Goal: Task Accomplishment & Management: Complete application form

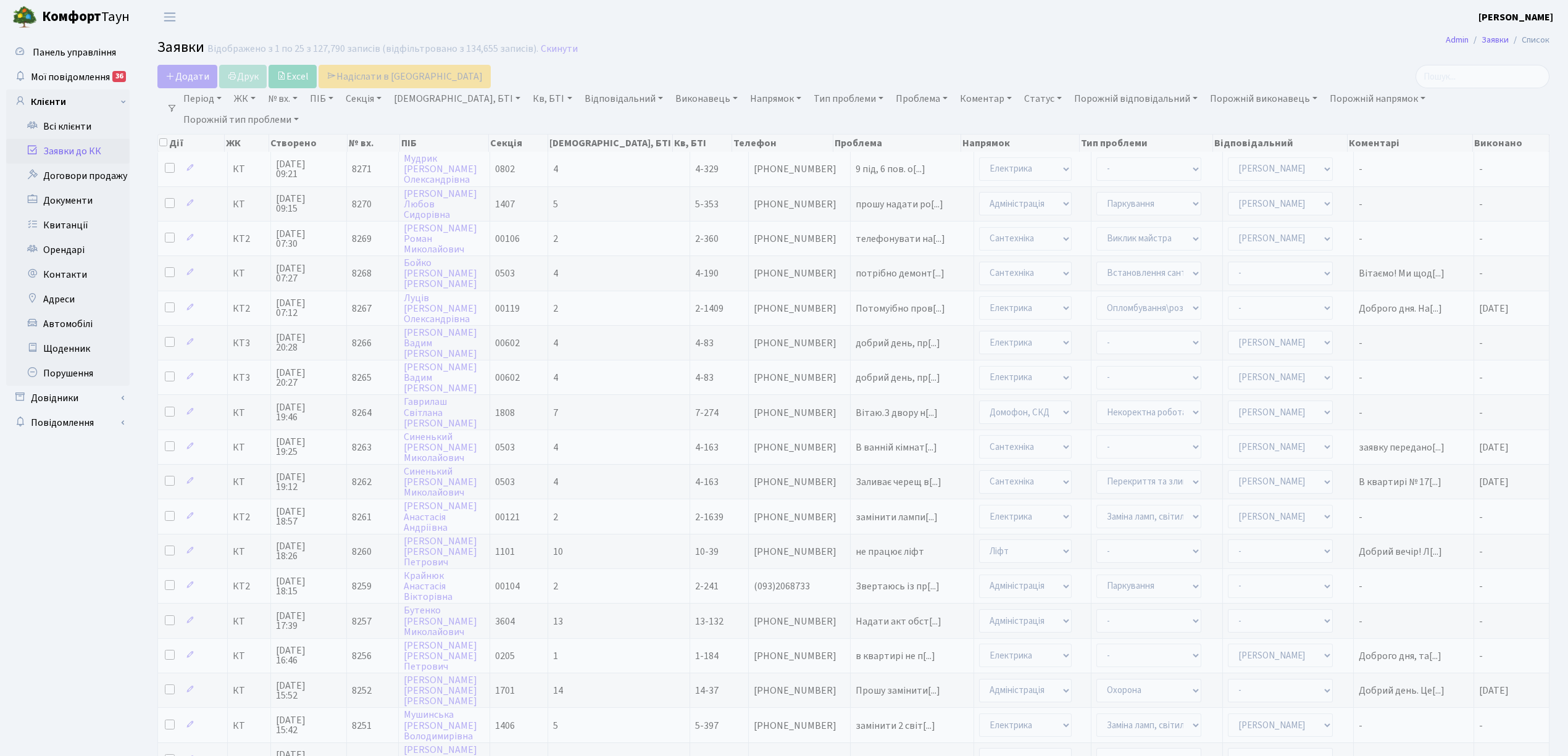
select select "25"
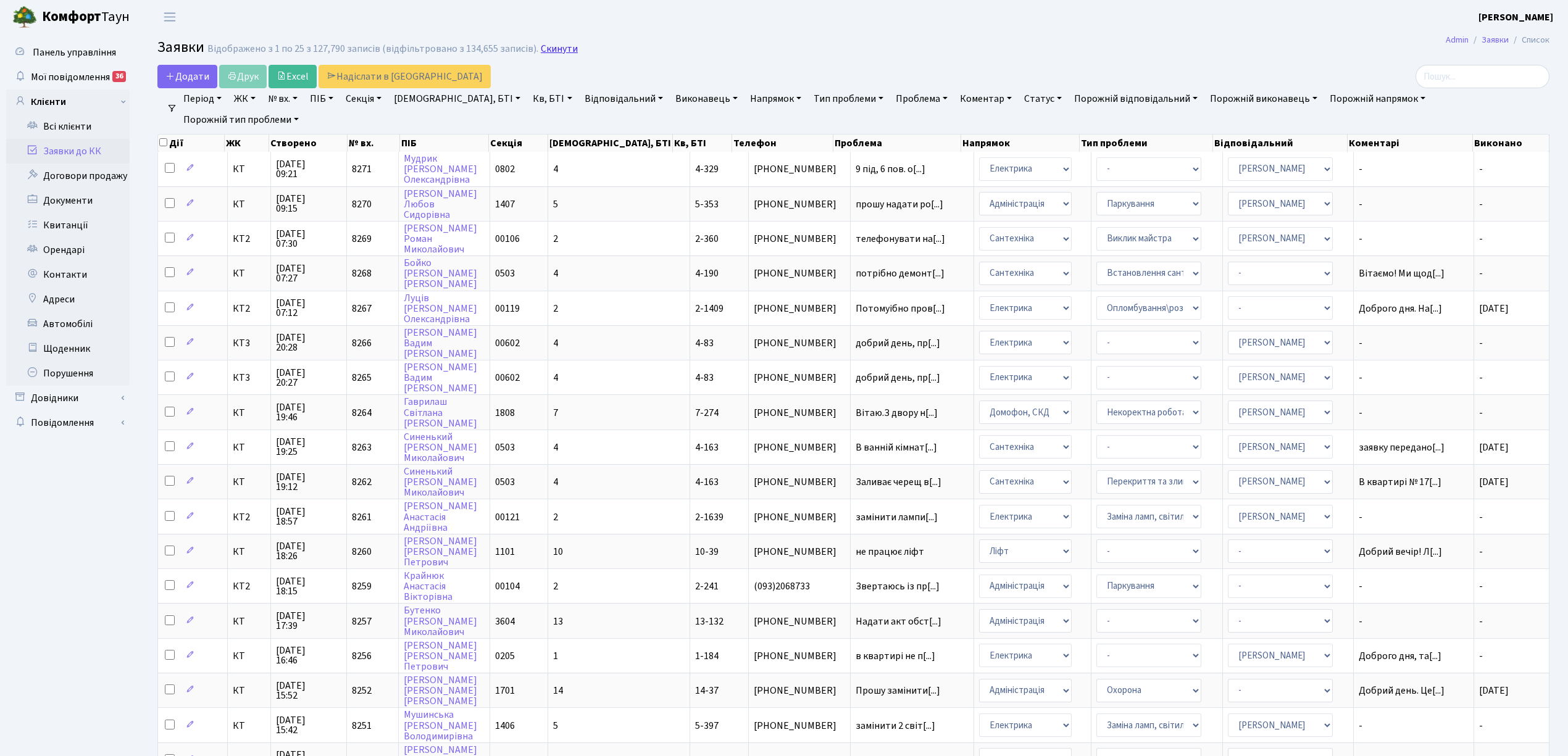
click at [546, 48] on link "Скинути" at bounding box center [559, 49] width 37 height 12
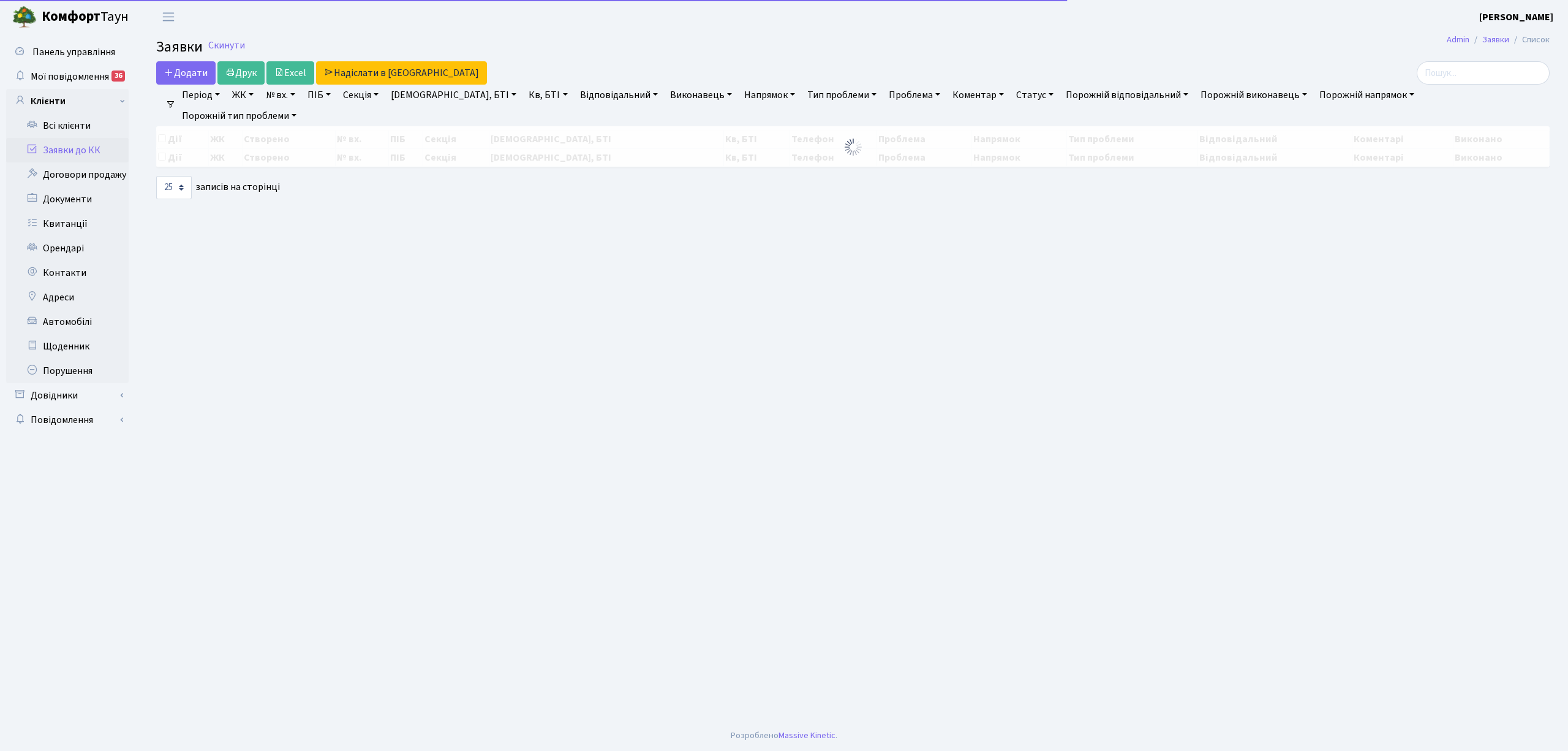
select select "25"
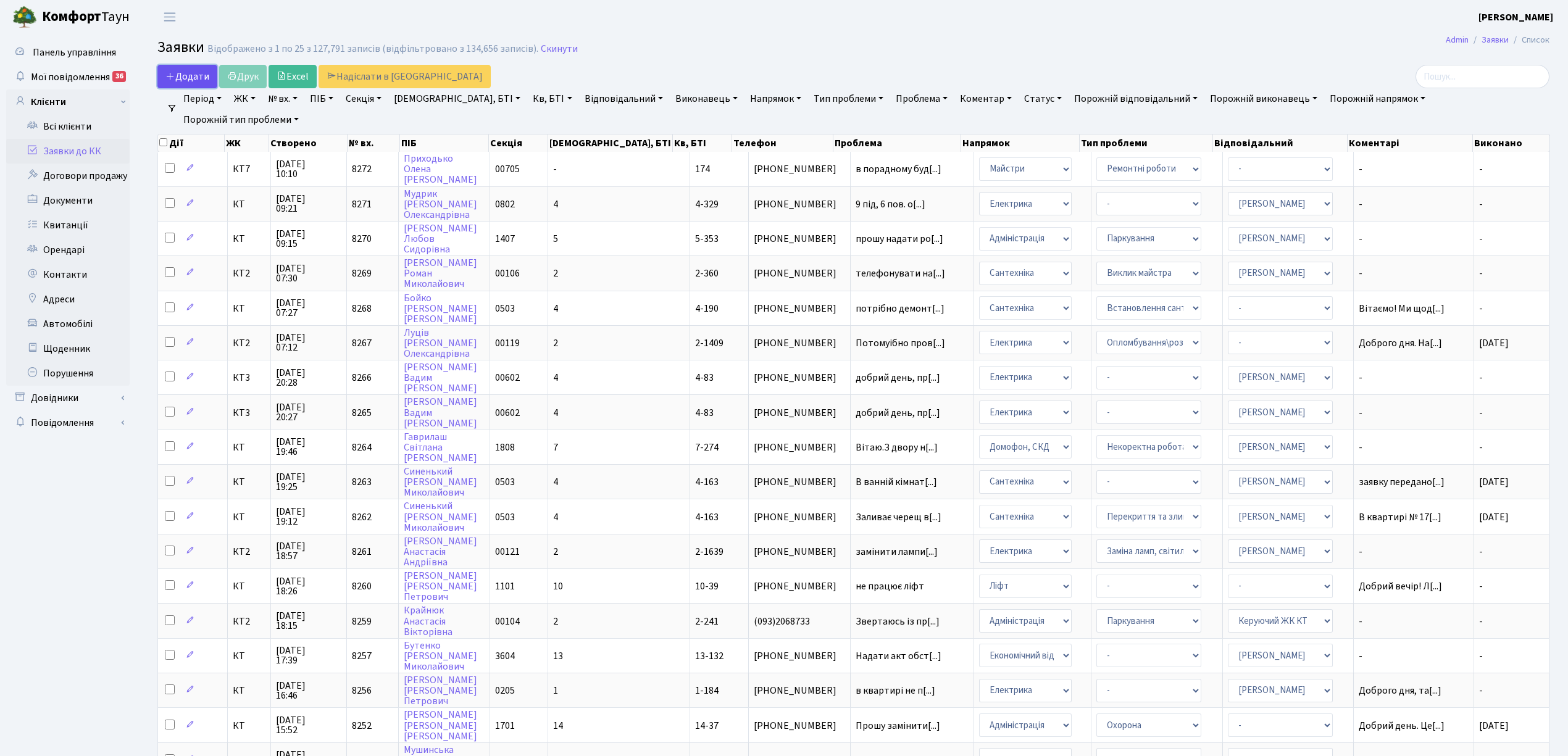
click at [180, 74] on span "Додати" at bounding box center [187, 77] width 44 height 14
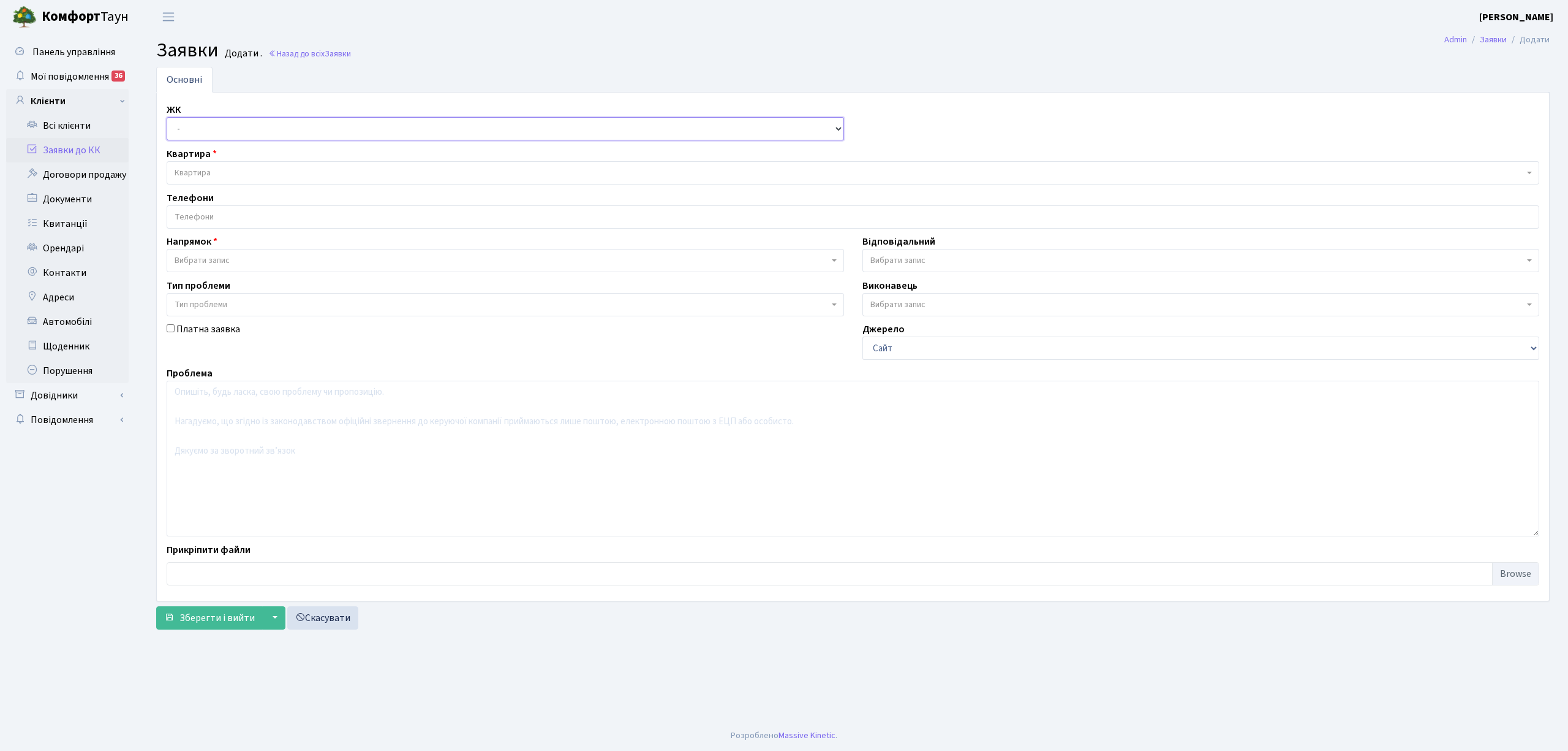
click at [241, 130] on select "- КТ, вул. Регенераторна, 4 КТ2, просп. Соборності, 17 КТ3, вул. Березнева, 16 …" at bounding box center [506, 128] width 677 height 23
select select "271"
click at [167, 118] on select "- КТ, вул. Регенераторна, 4 КТ2, просп. Соборності, 17 КТ3, вул. Березнева, 16 …" at bounding box center [506, 128] width 677 height 23
select select
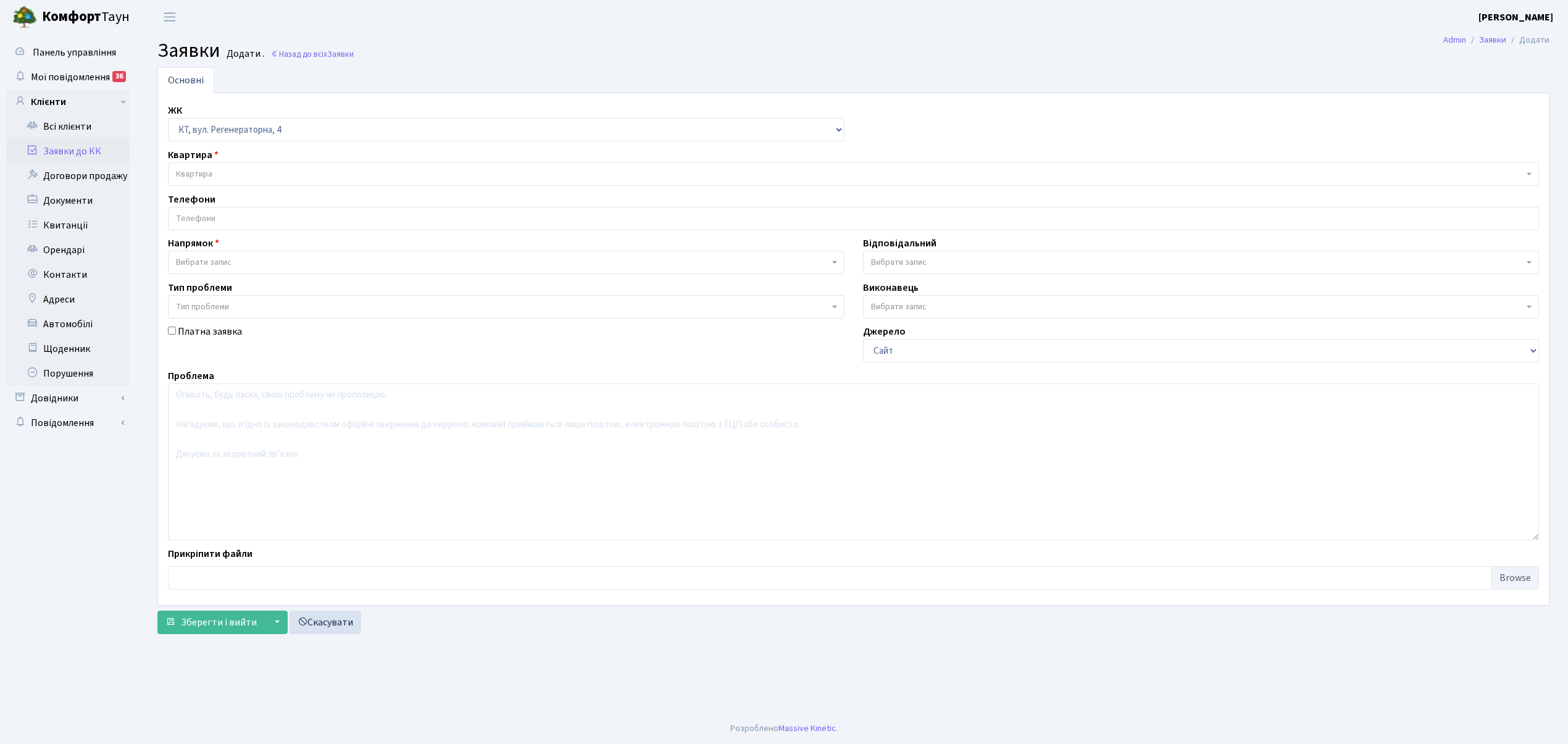
click at [210, 166] on span "Квартира" at bounding box center [854, 174] width 1372 height 23
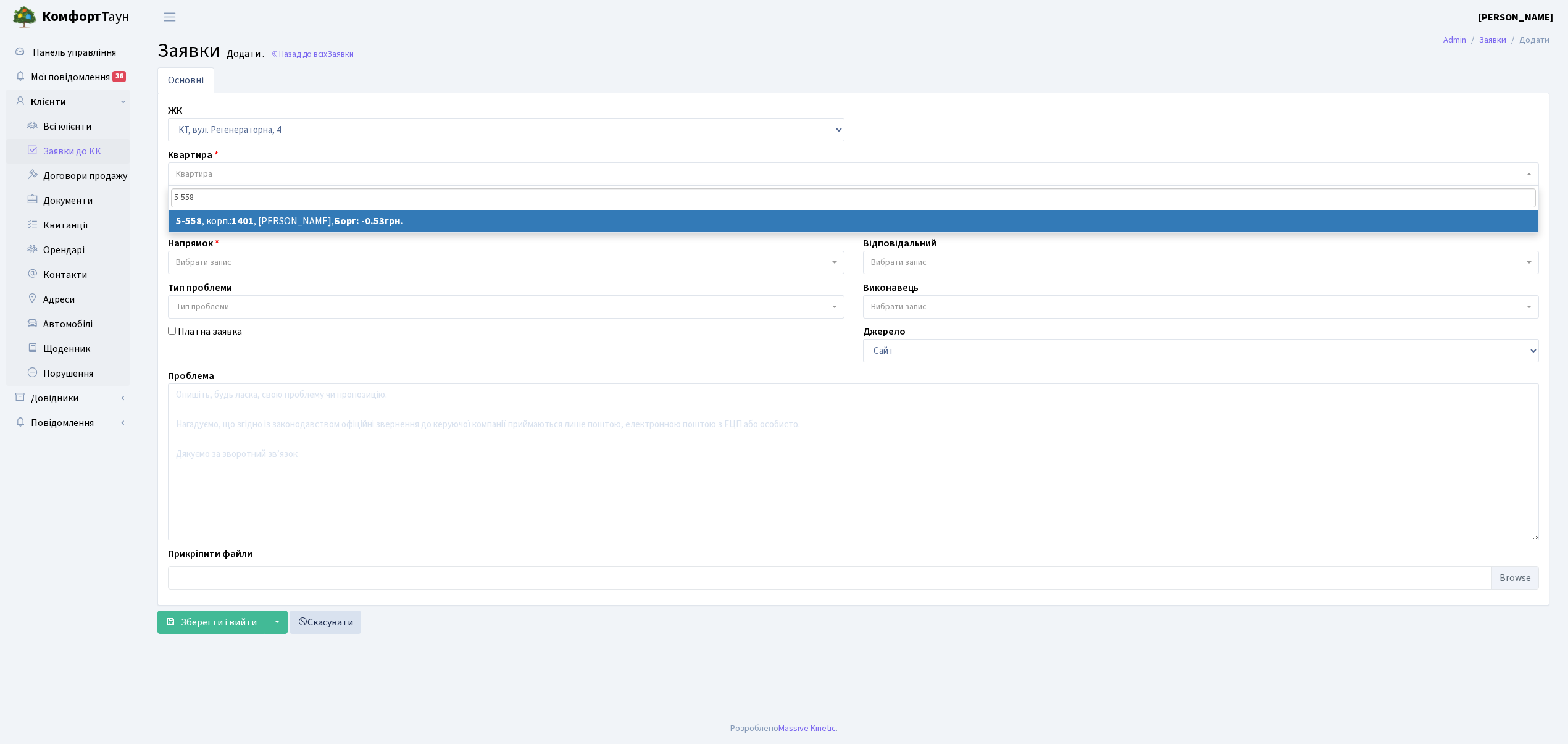
type input "5-558"
select select
select select "1952"
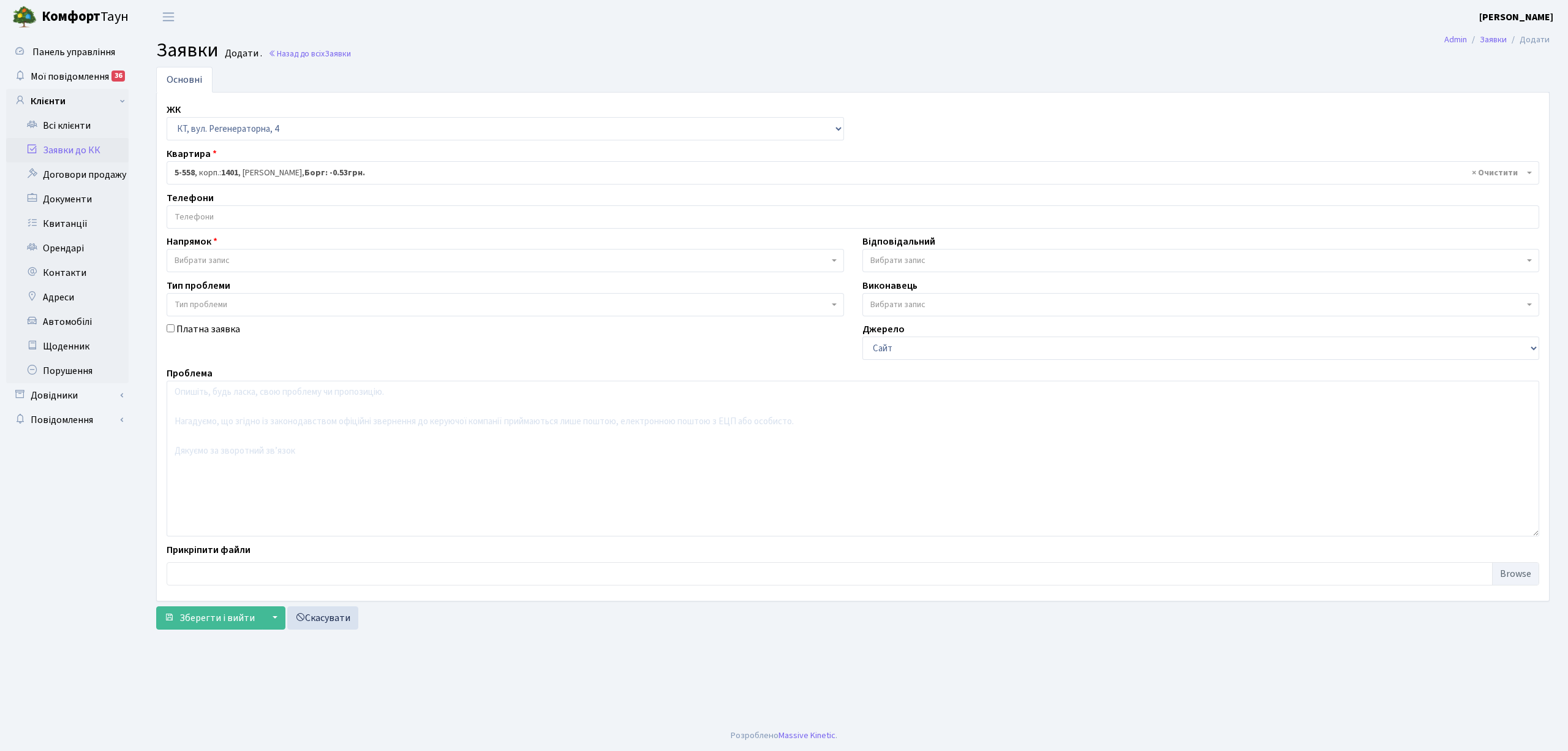
click at [239, 214] on input "search" at bounding box center [853, 217] width 1371 height 22
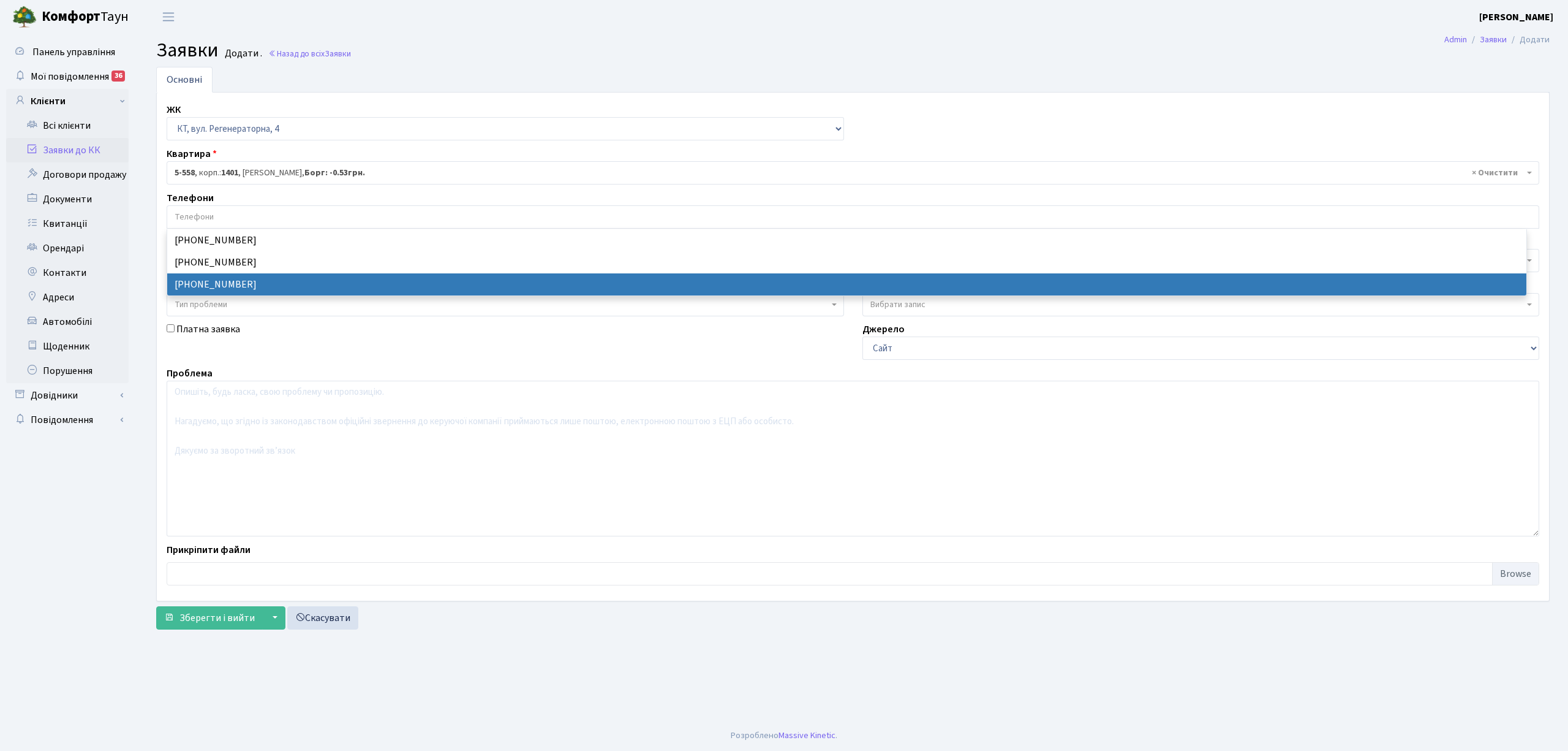
select select "23846"
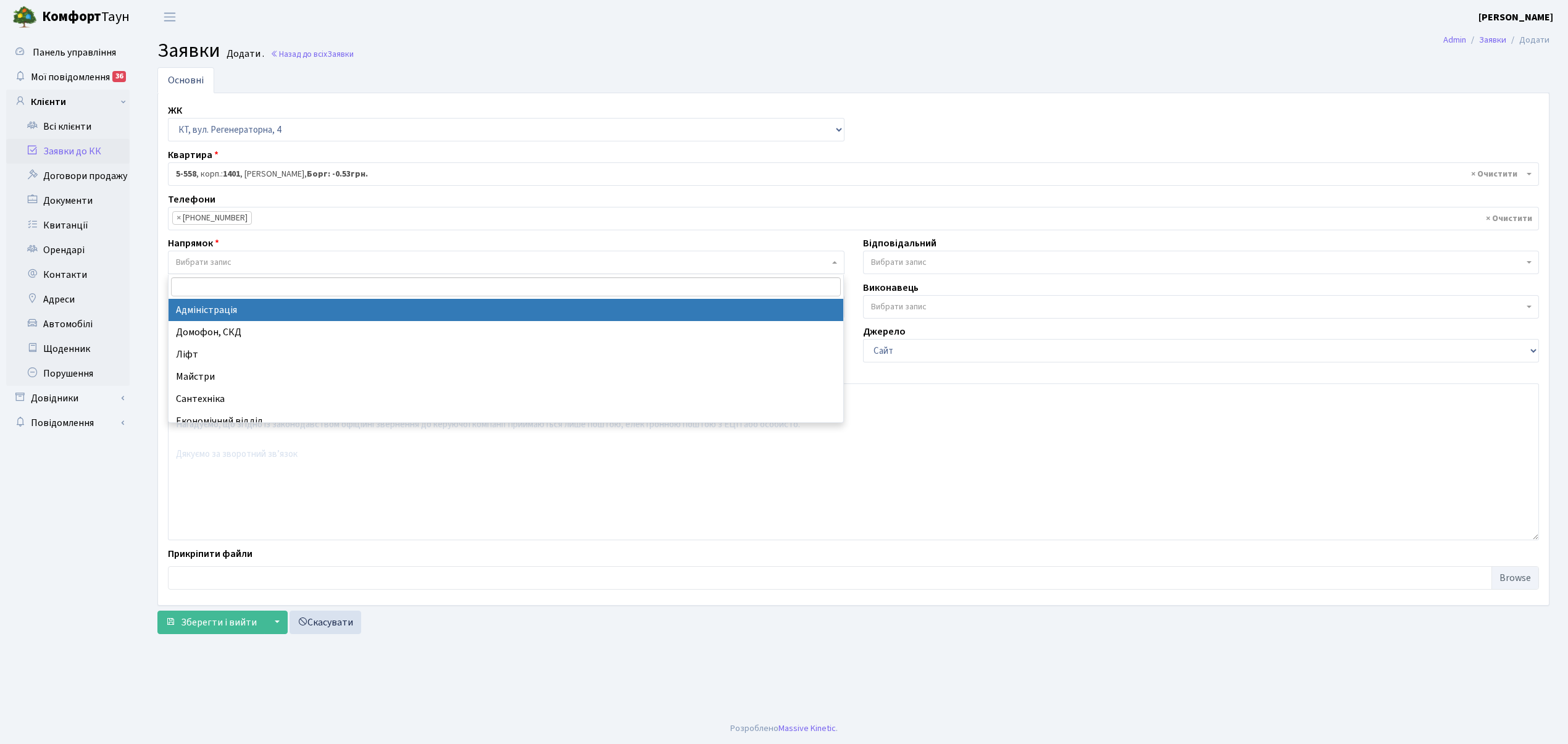
click at [244, 261] on span "Вибрати запис" at bounding box center [502, 262] width 654 height 12
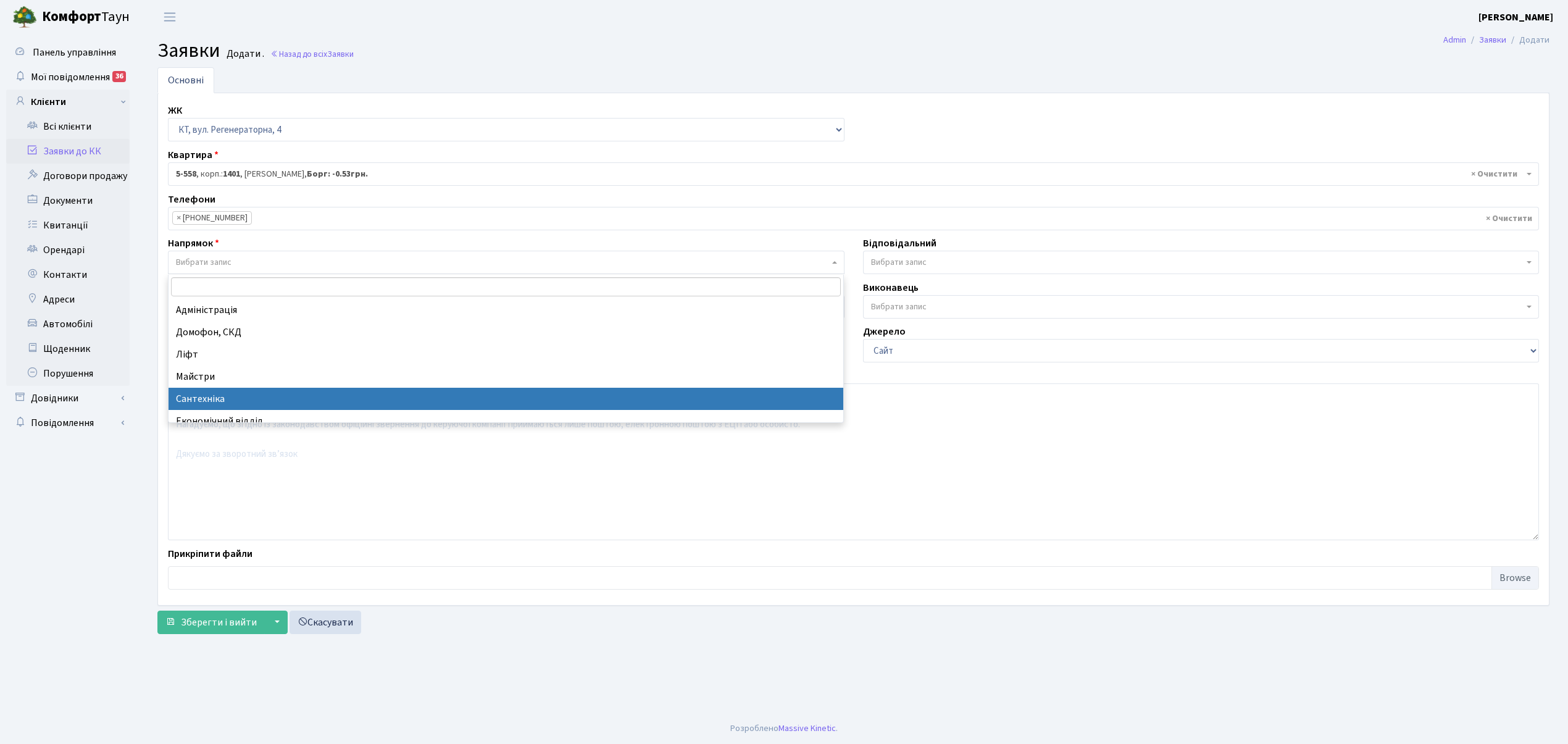
select select "2"
select select
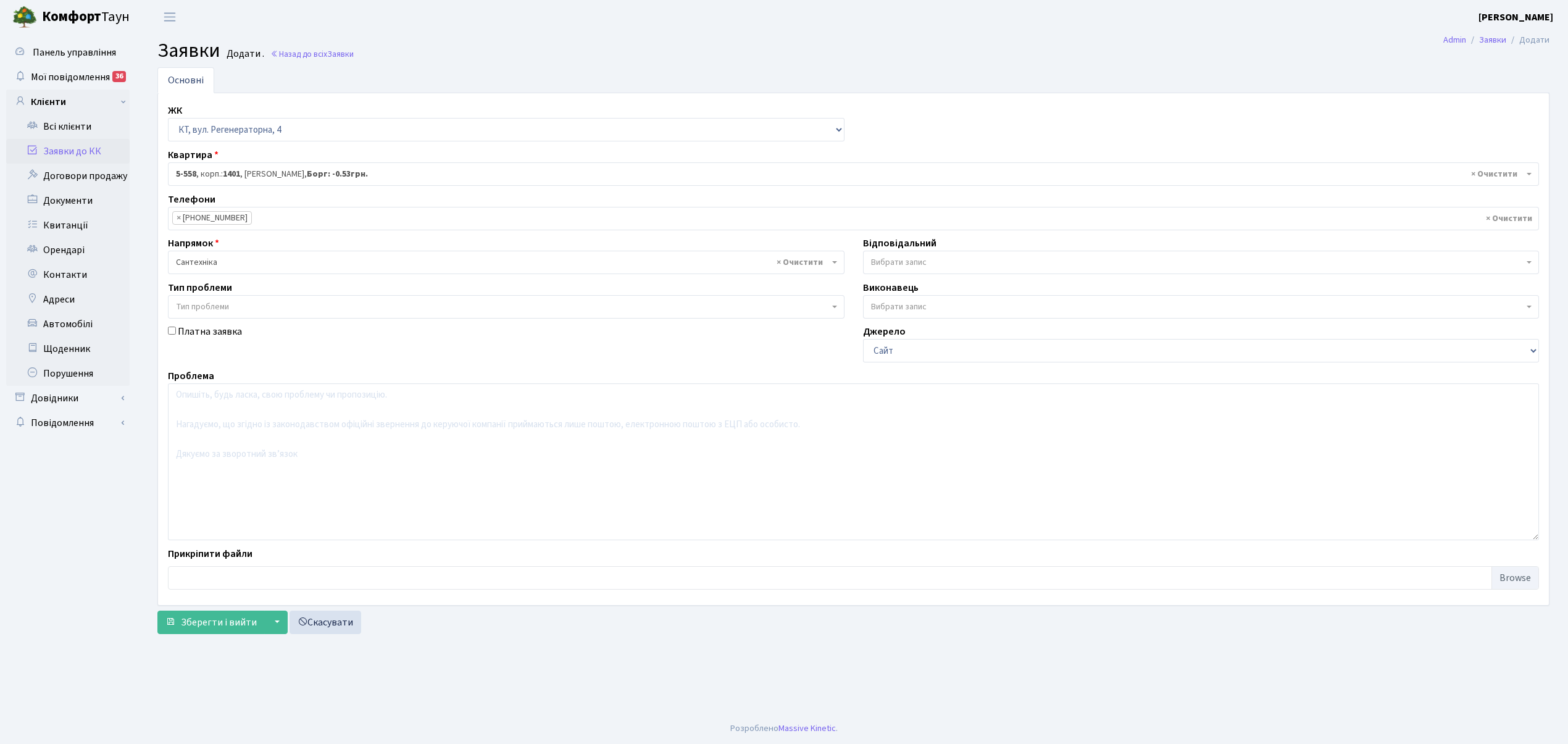
click at [900, 255] on span "Вибрати запис" at bounding box center [1201, 262] width 677 height 23
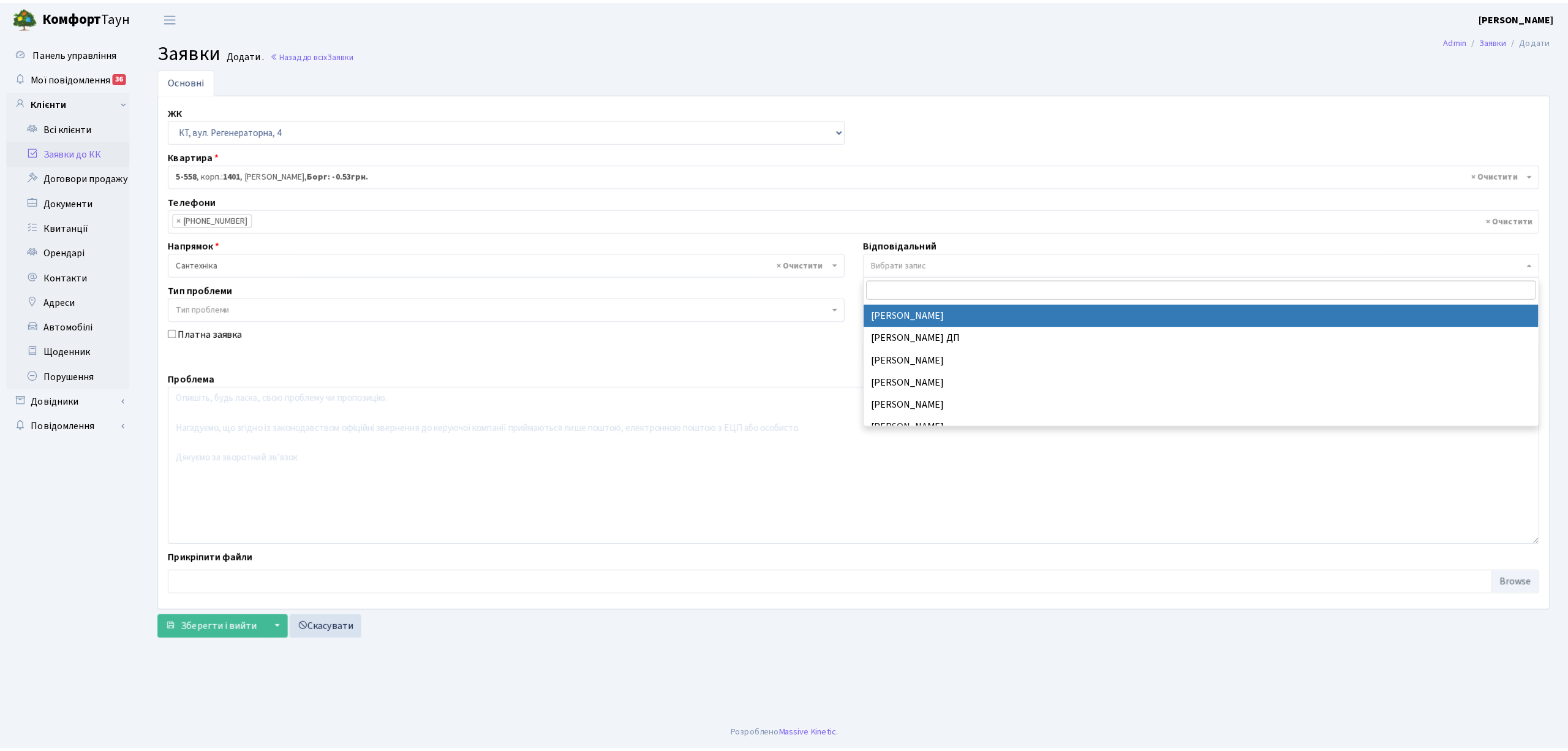
scroll to position [572, 0]
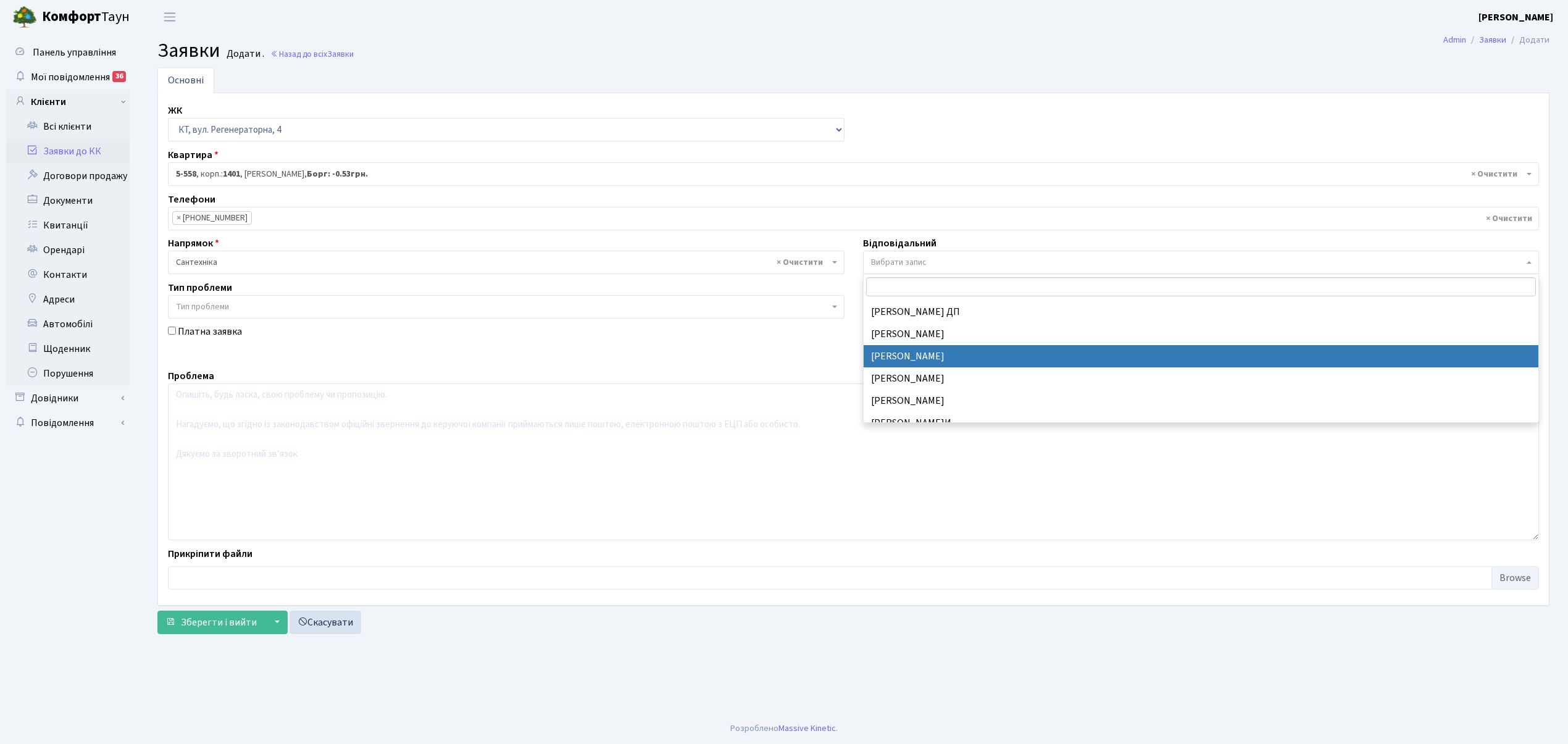
select select "67"
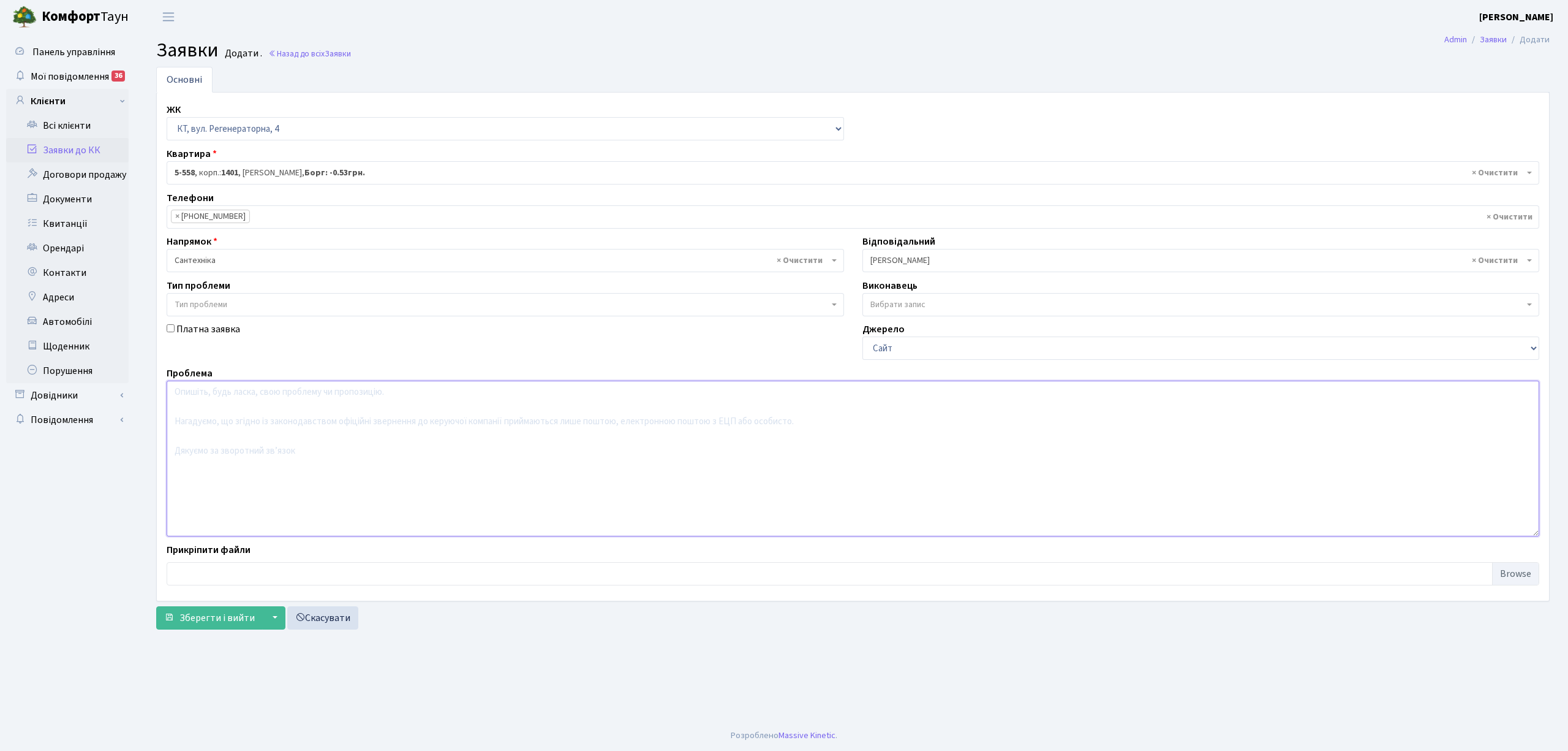
click at [206, 405] on textarea at bounding box center [854, 459] width 1373 height 156
type textarea "5 корп.. 15 під, 2 пов, Не працює пол. сушарка."
click at [182, 621] on span "Зберегти і вийти" at bounding box center [216, 617] width 75 height 14
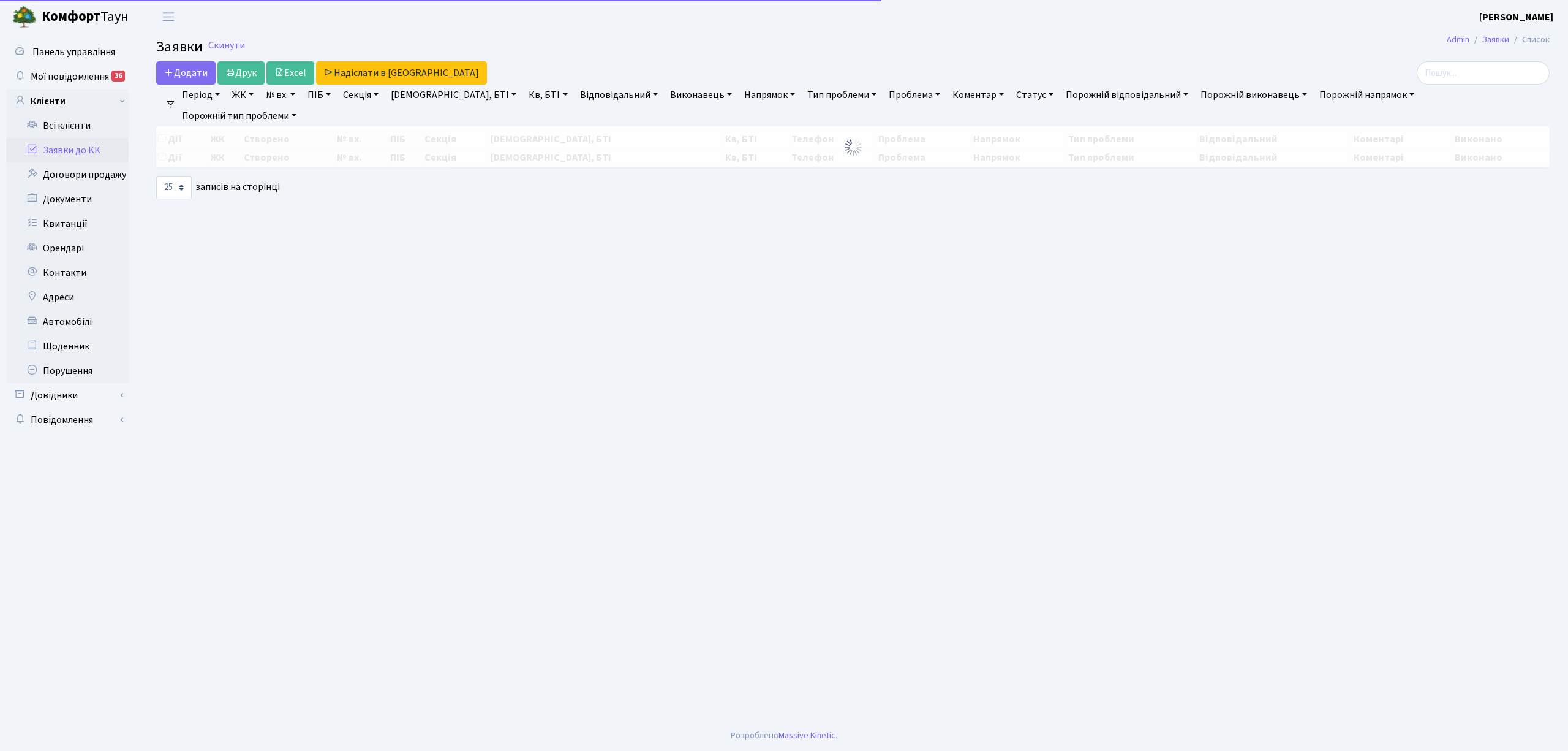
select select "25"
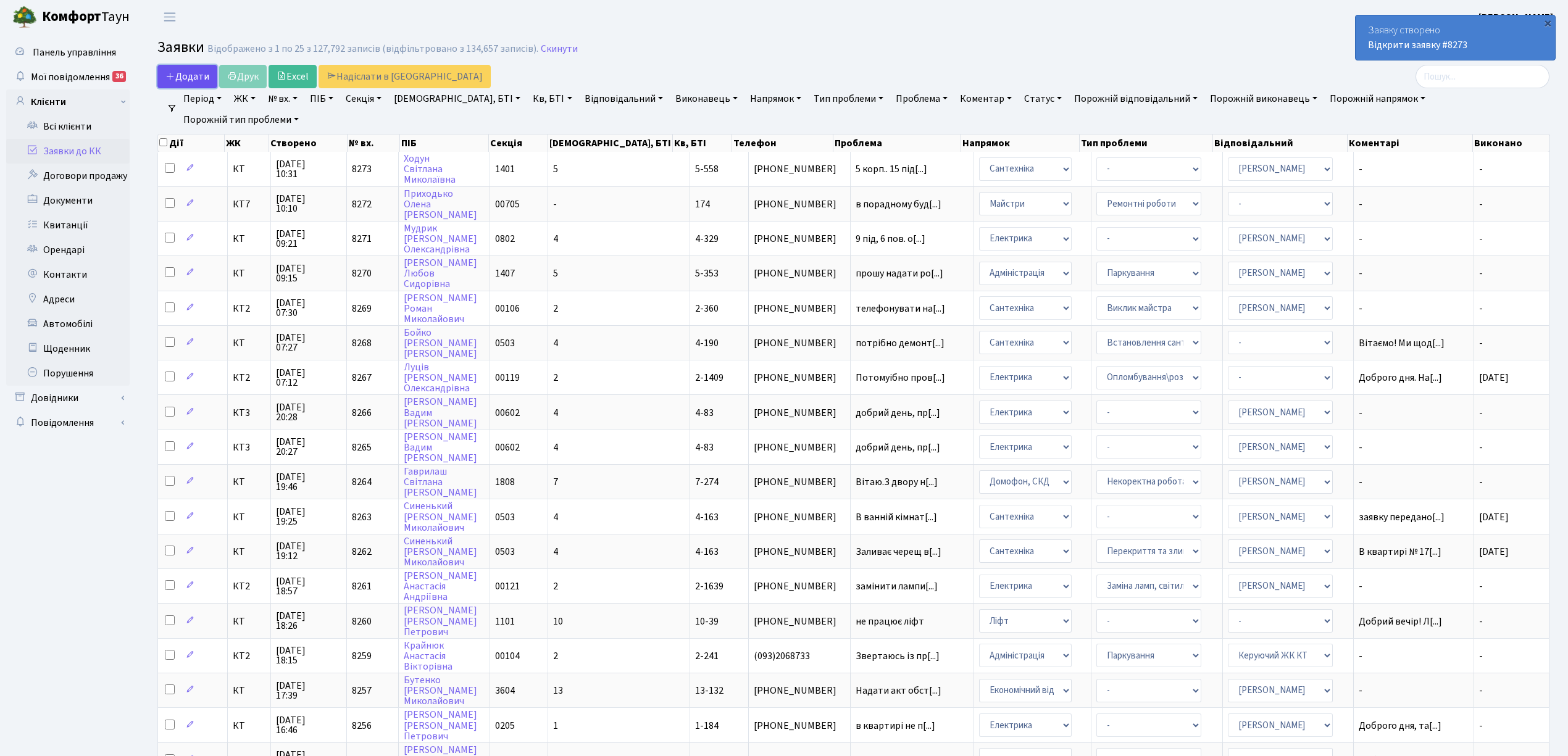
click at [181, 77] on span "Додати" at bounding box center [187, 77] width 44 height 14
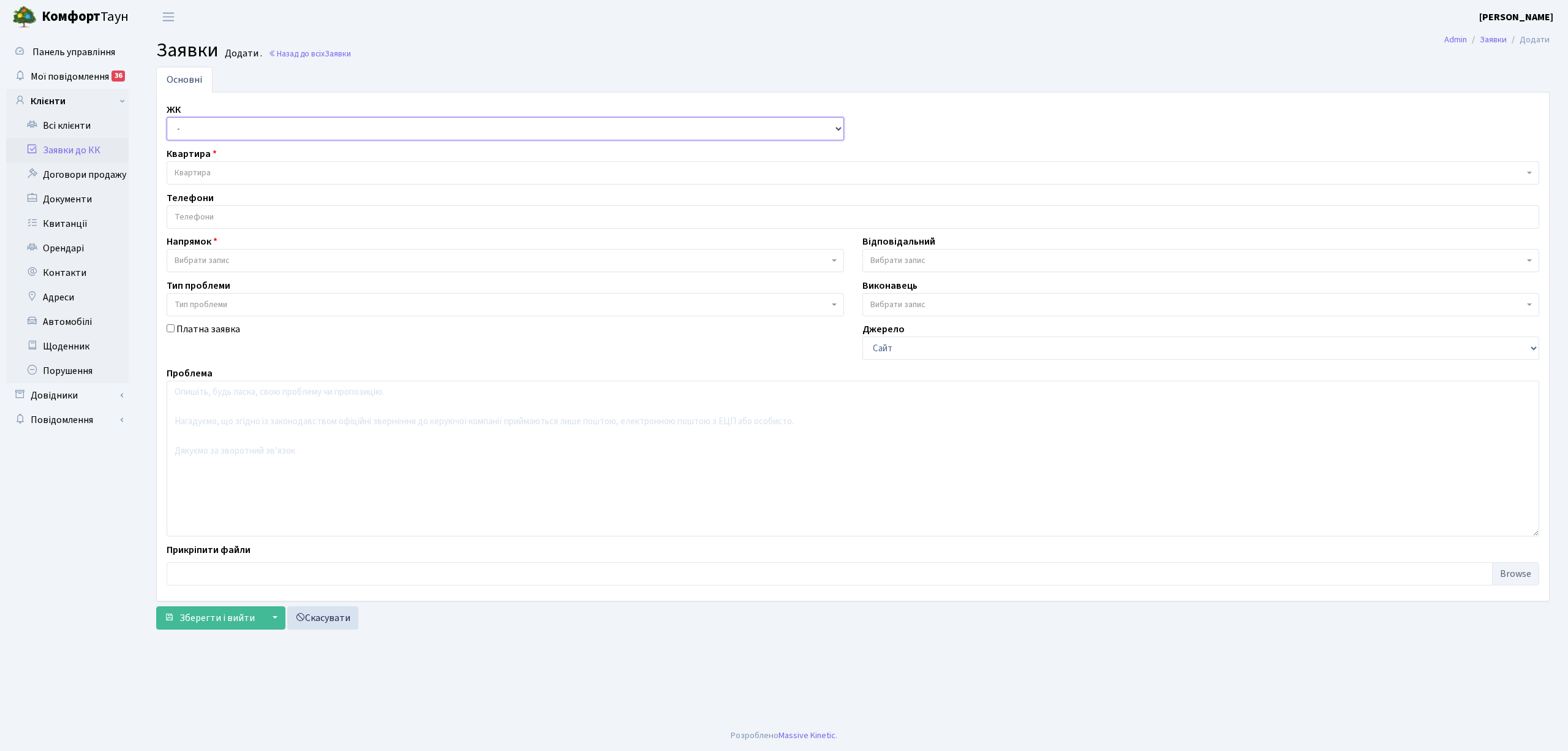
click at [221, 131] on select "- КТ, вул. Регенераторна, 4 КТ2, просп. Соборності, 17 КТ3, вул. Березнева, 16 …" at bounding box center [506, 128] width 677 height 23
select select "271"
click at [167, 118] on select "- КТ, вул. Регенераторна, 4 КТ2, просп. Соборності, 17 КТ3, вул. Березнева, 16 …" at bounding box center [506, 128] width 677 height 23
select select
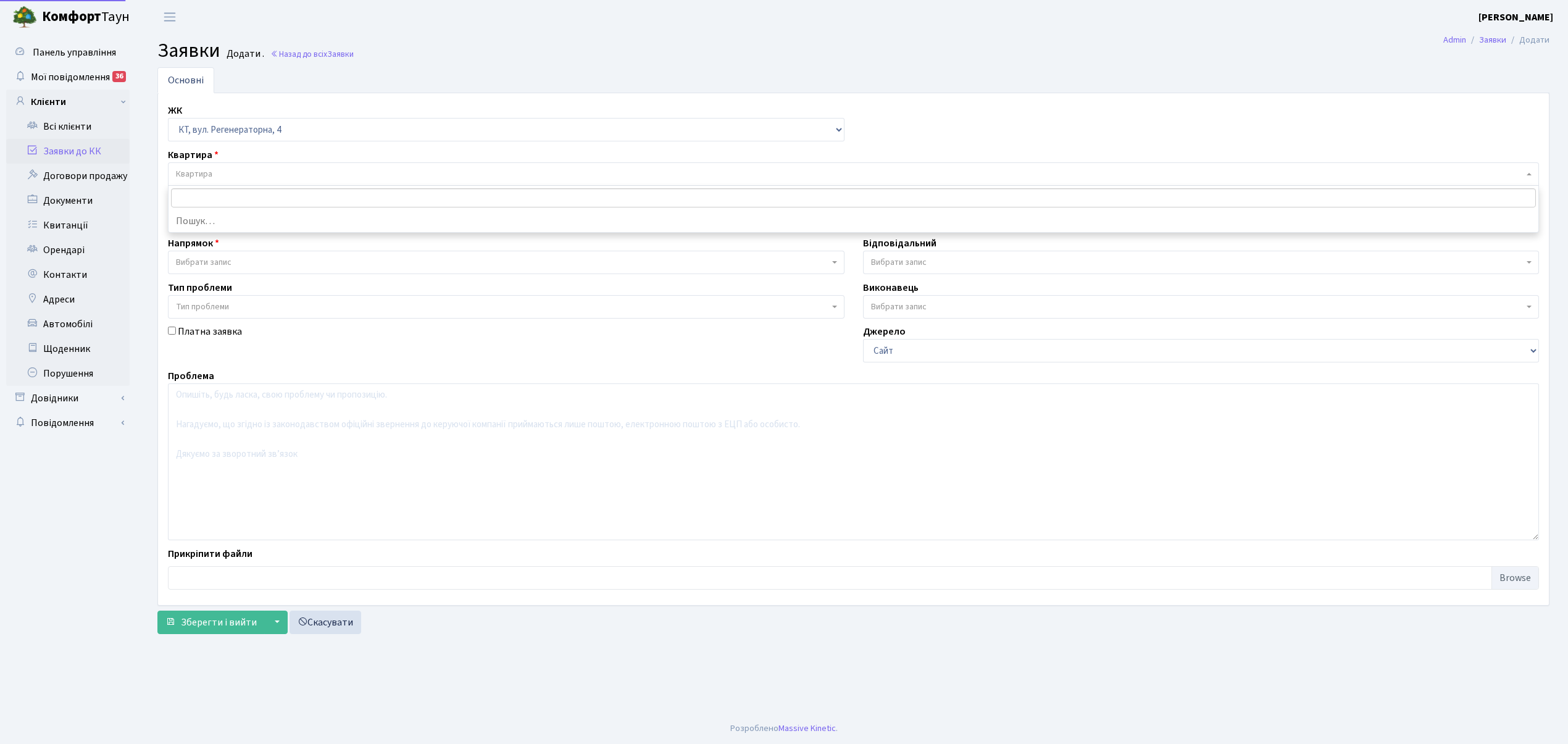
click at [234, 168] on span "Квартира" at bounding box center [854, 174] width 1372 height 23
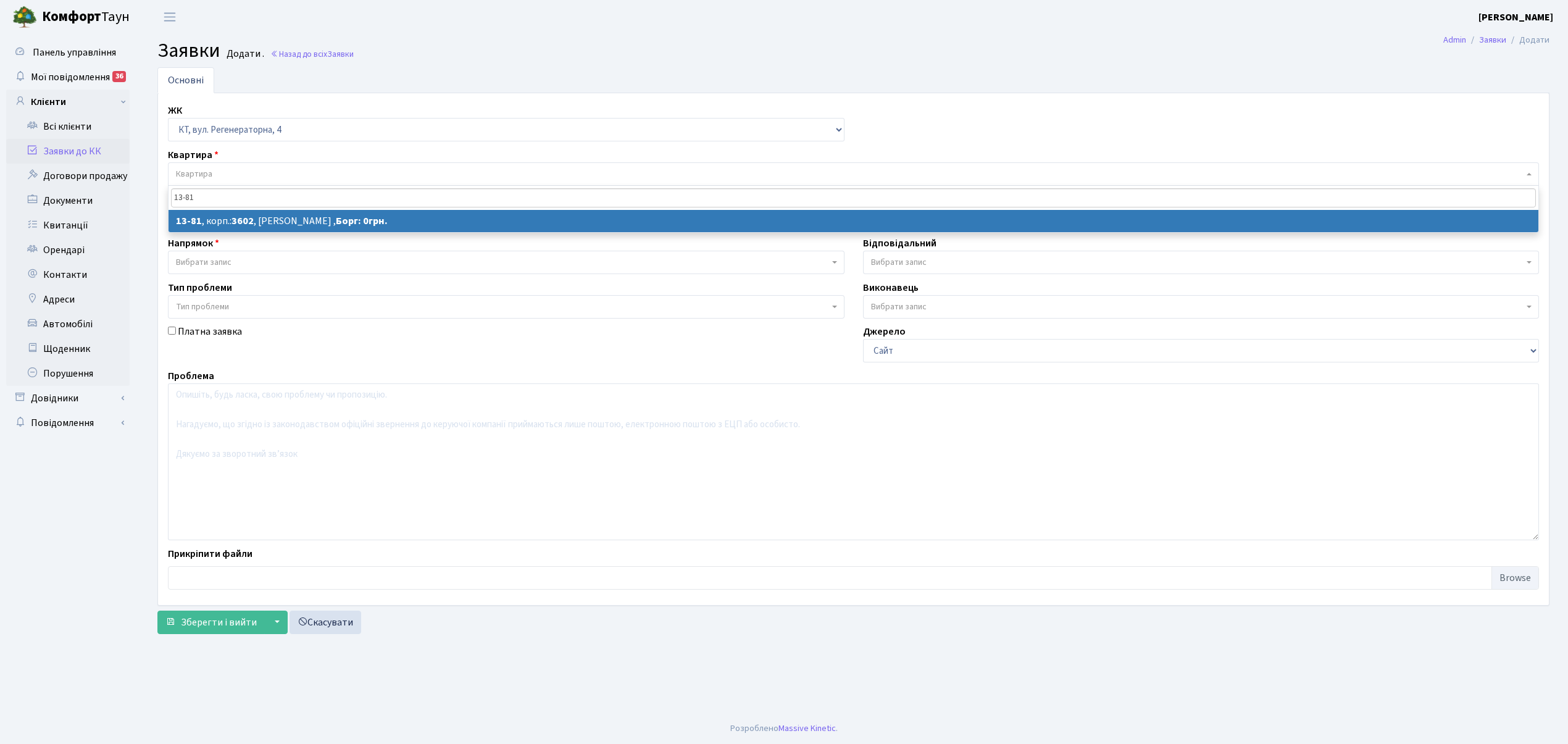
type input "13-81"
select select
select select "7727"
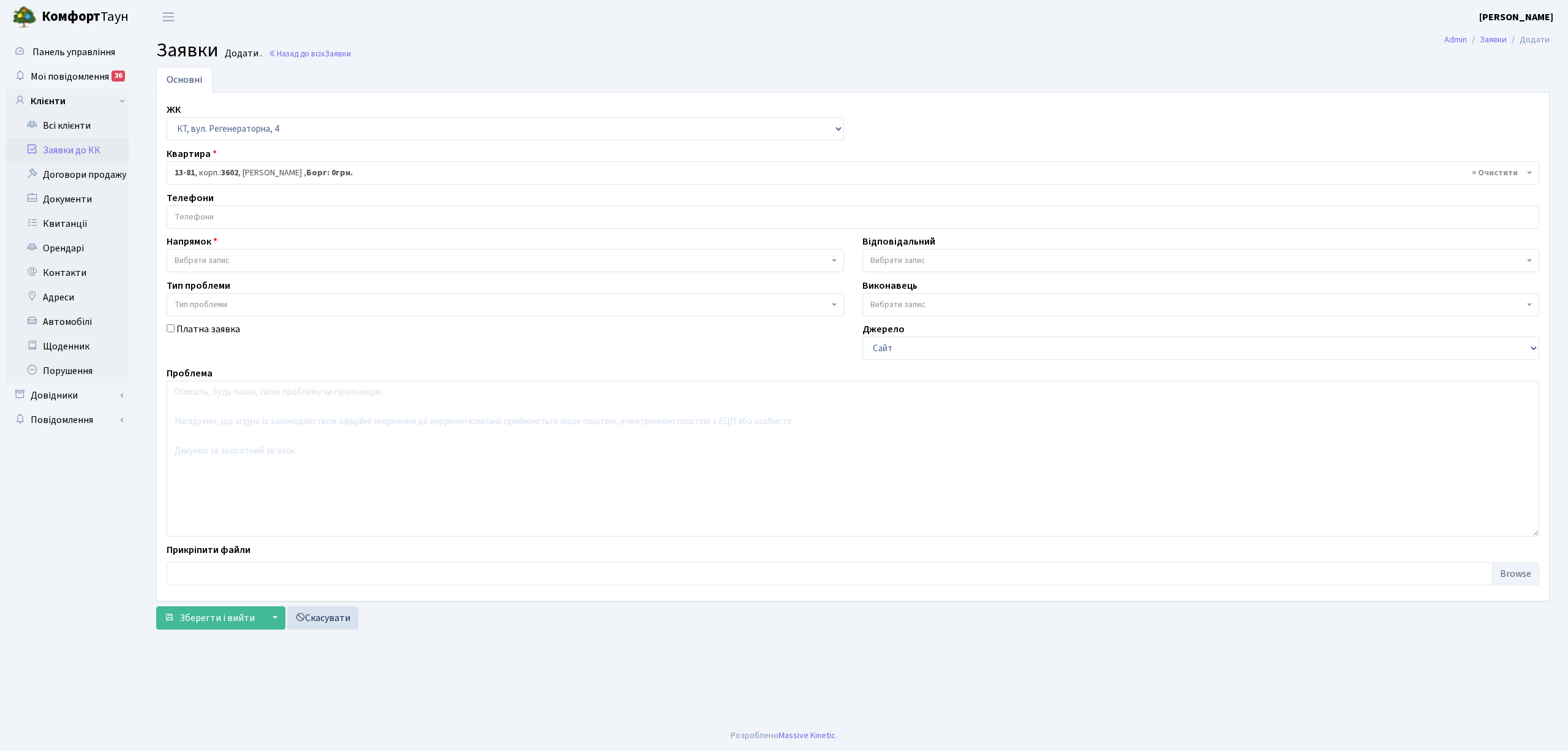
click at [246, 217] on input "search" at bounding box center [853, 217] width 1371 height 22
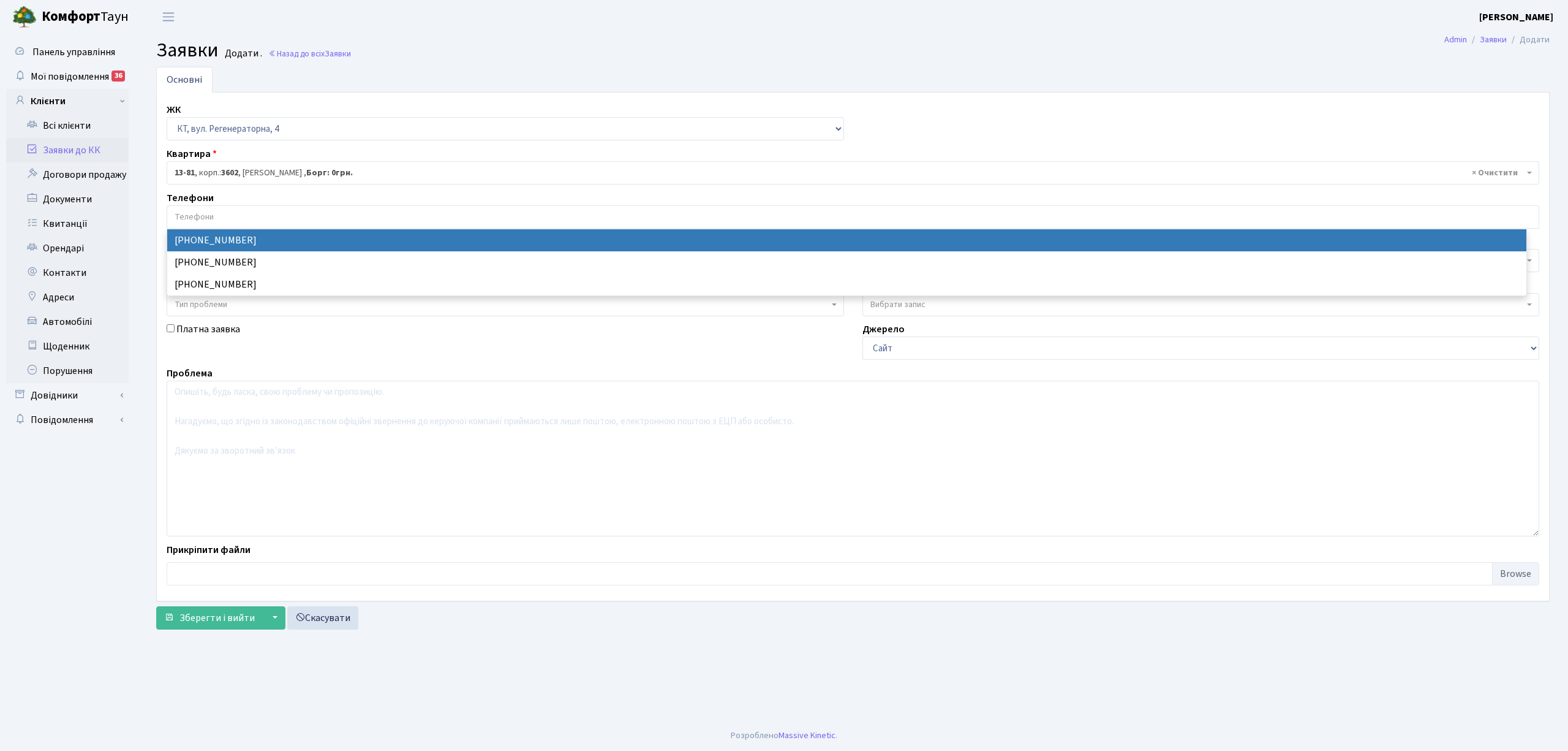
select select "26457"
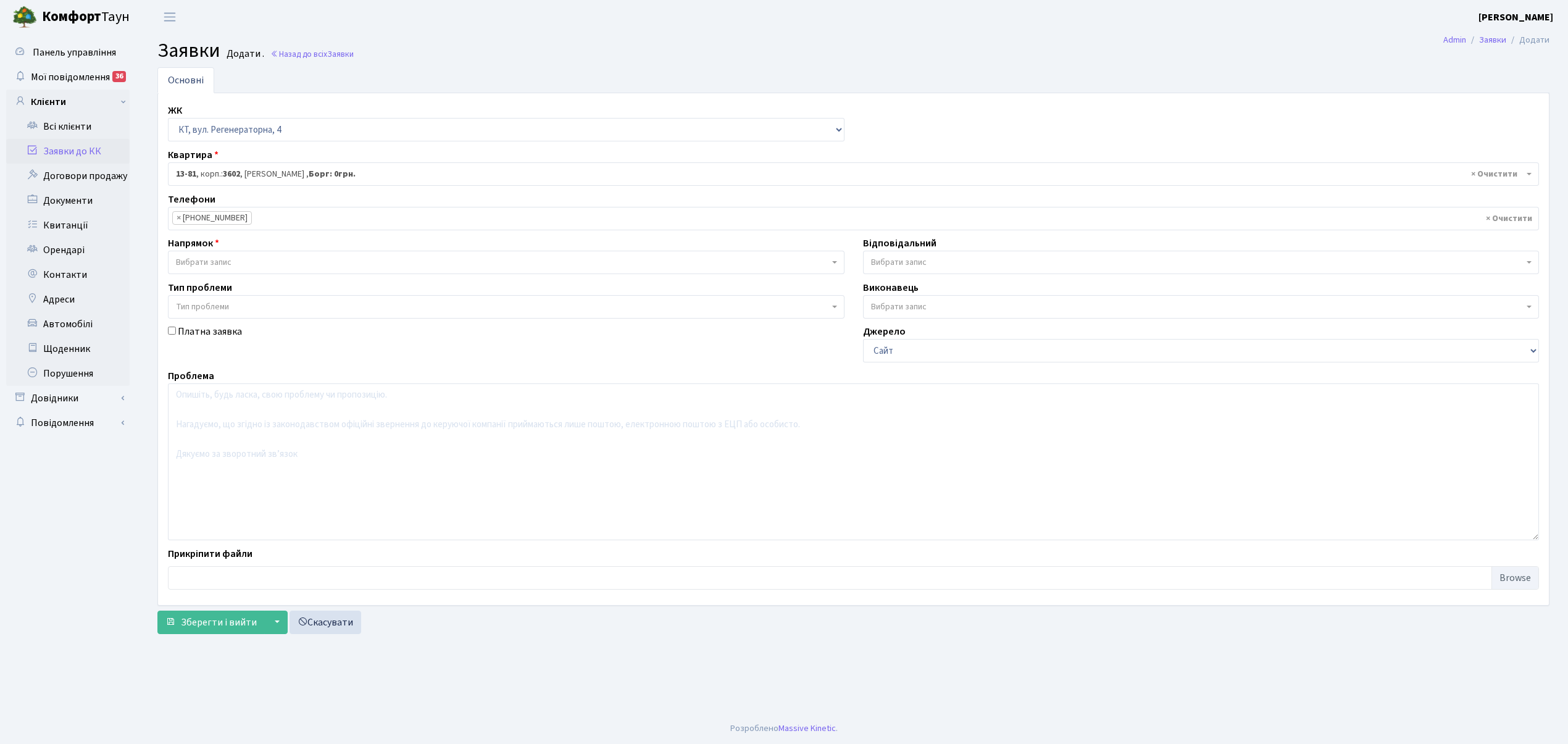
click at [268, 265] on span "Вибрати запис" at bounding box center [502, 262] width 654 height 12
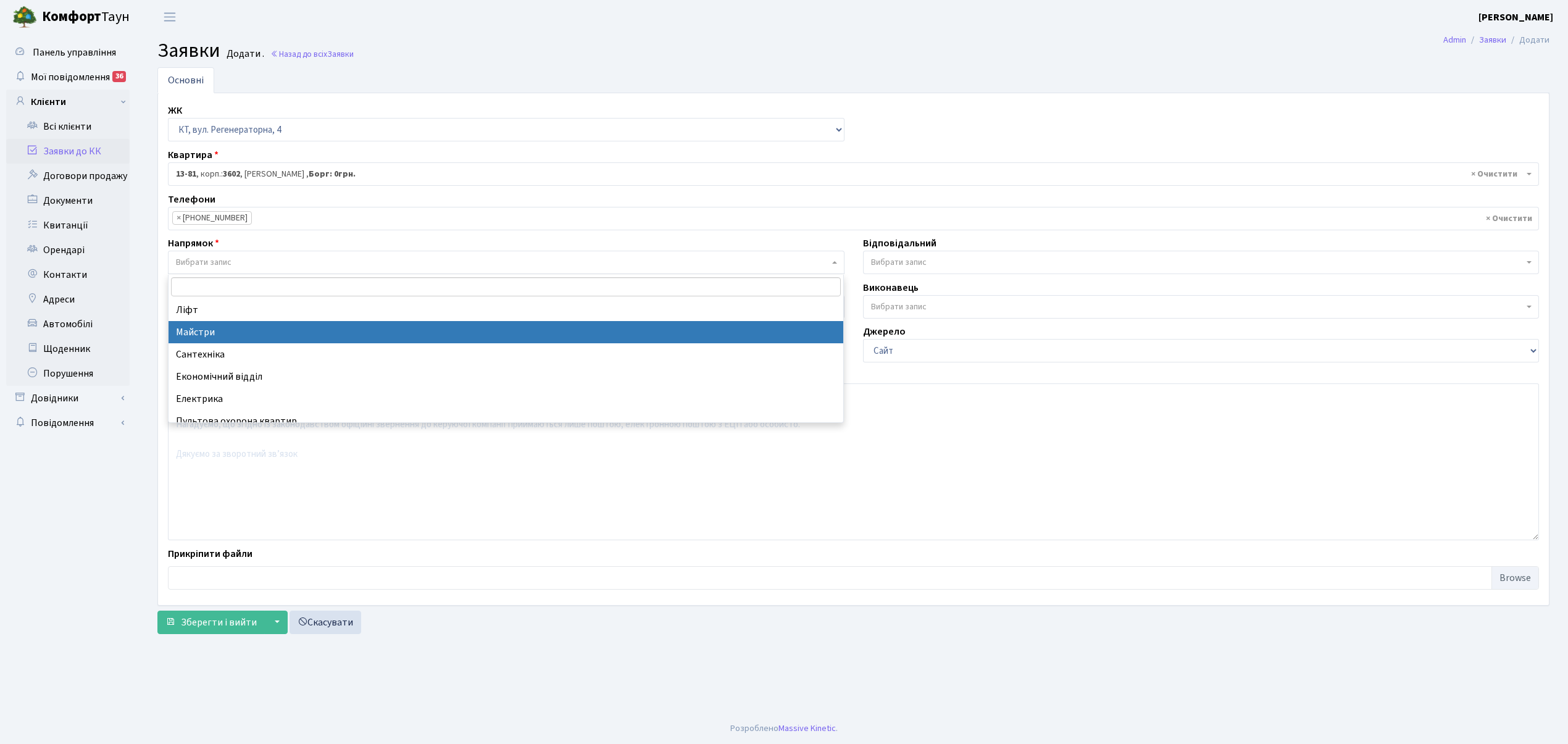
scroll to position [82, 0]
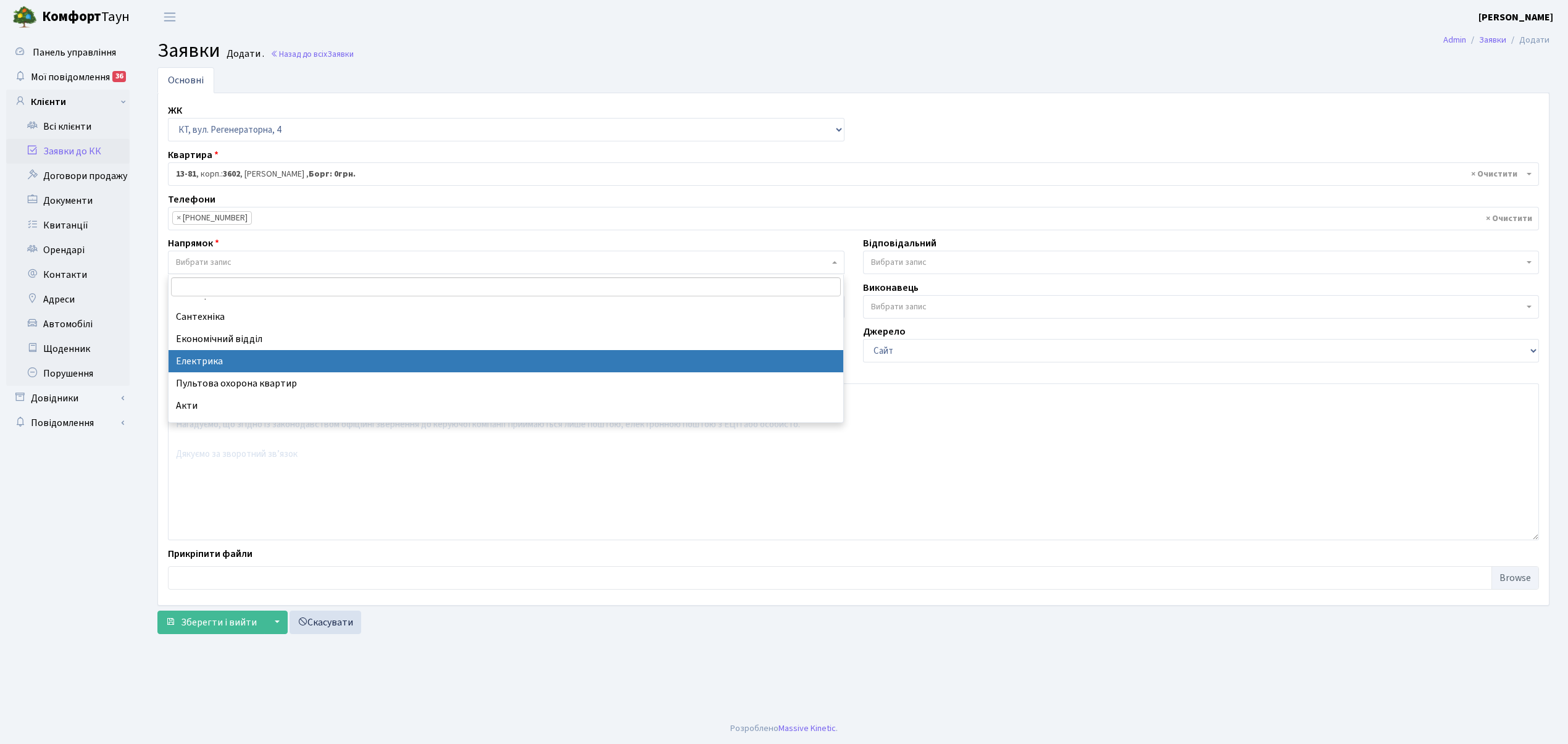
select select "3"
select select
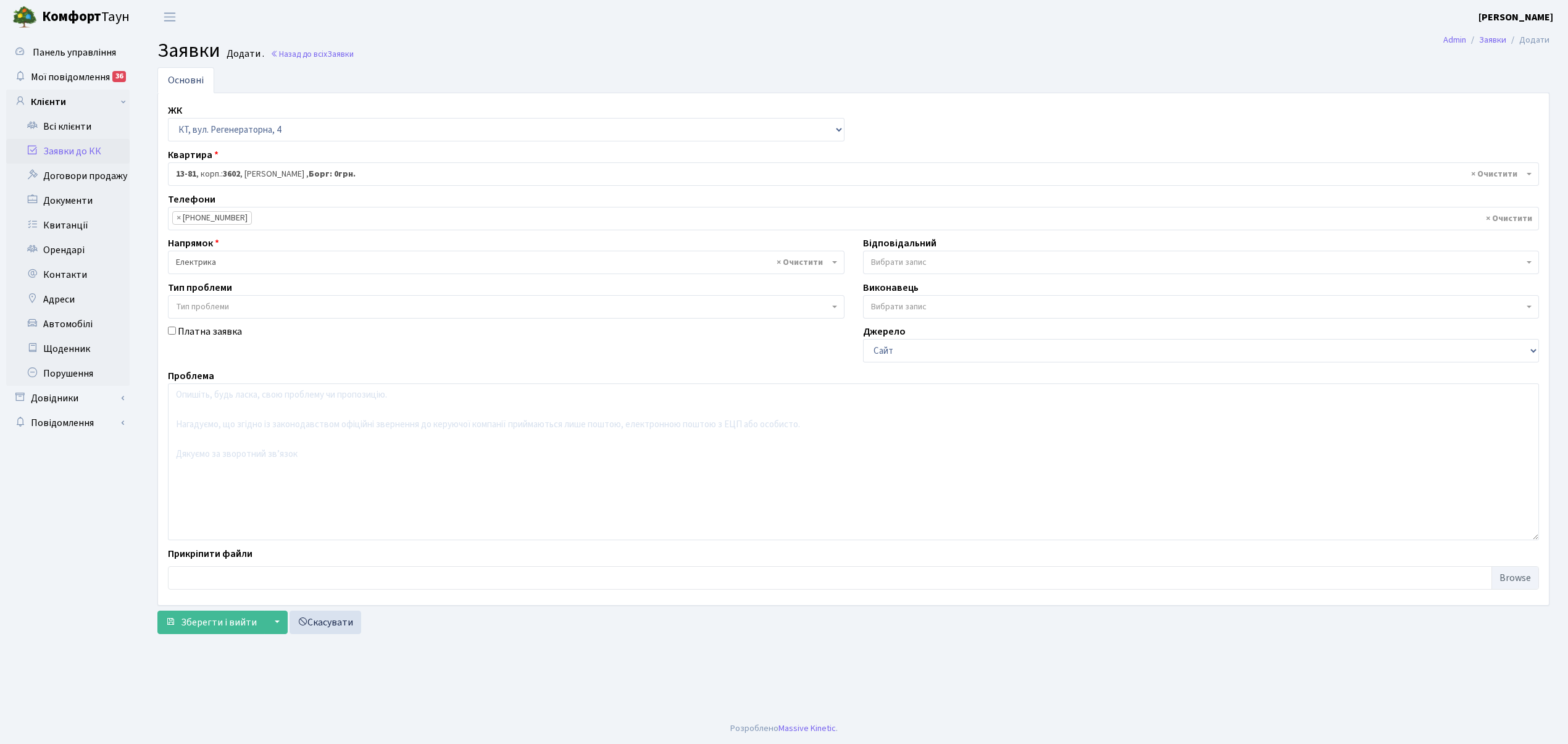
click at [937, 255] on span "Вибрати запис" at bounding box center [1201, 262] width 677 height 23
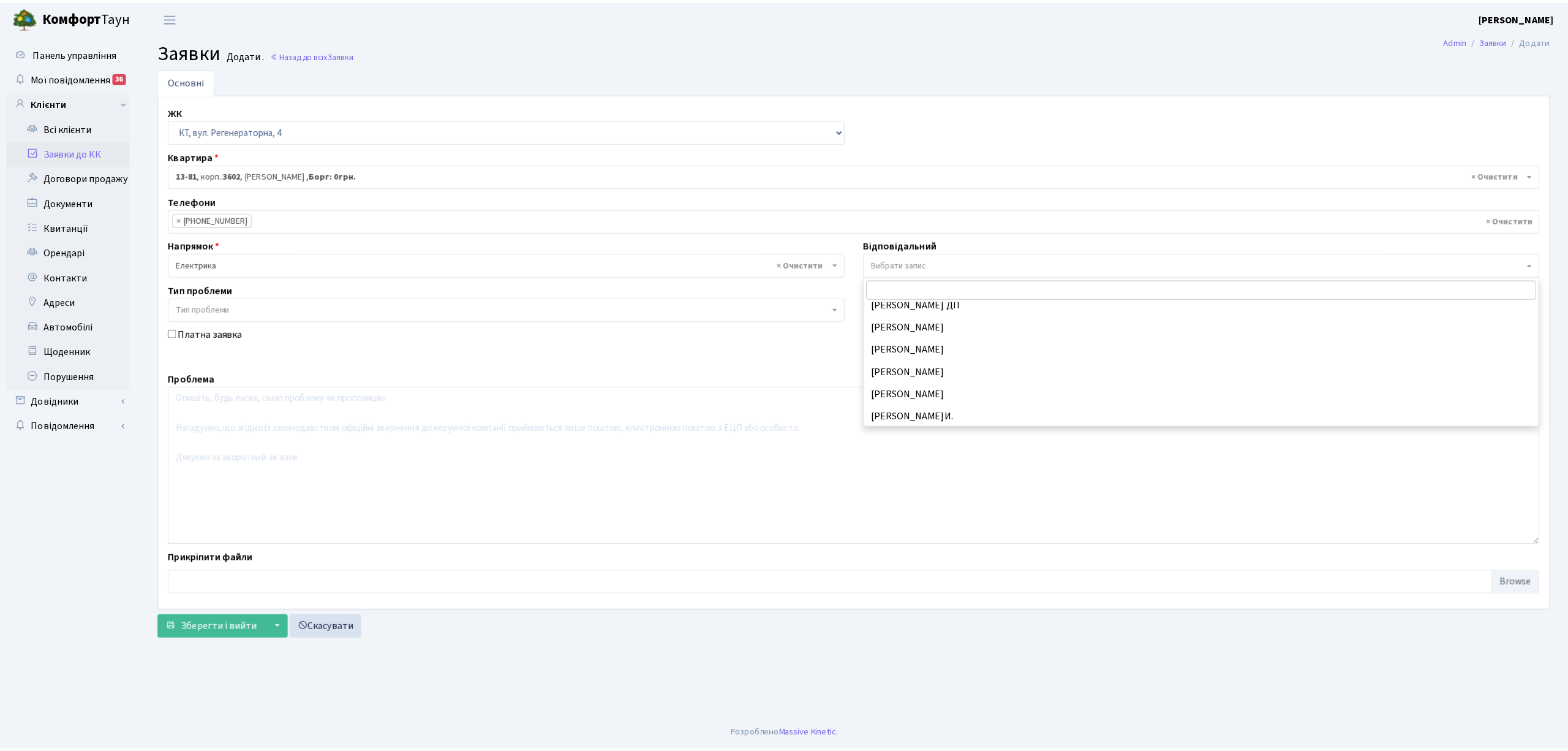
scroll to position [584, 0]
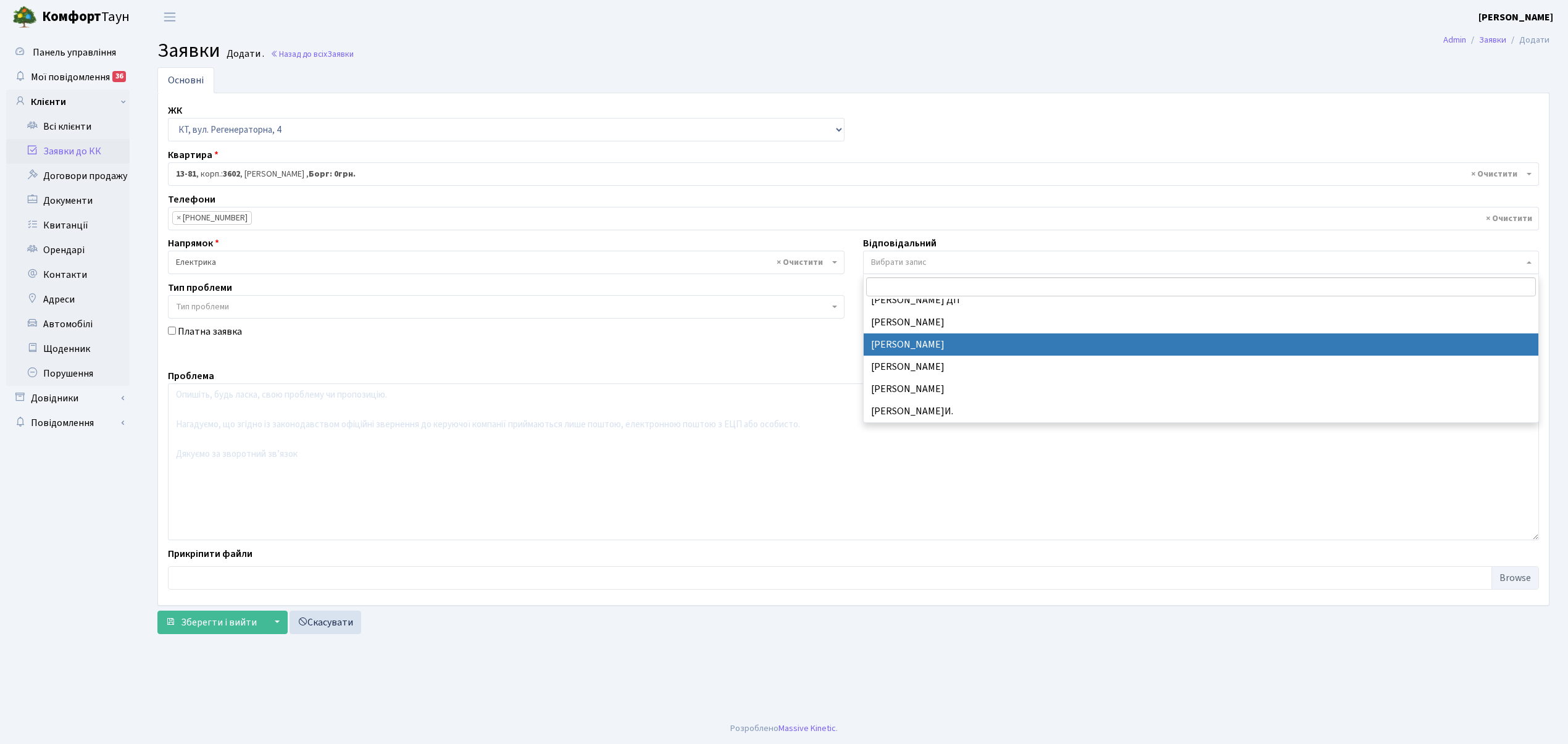
select select "67"
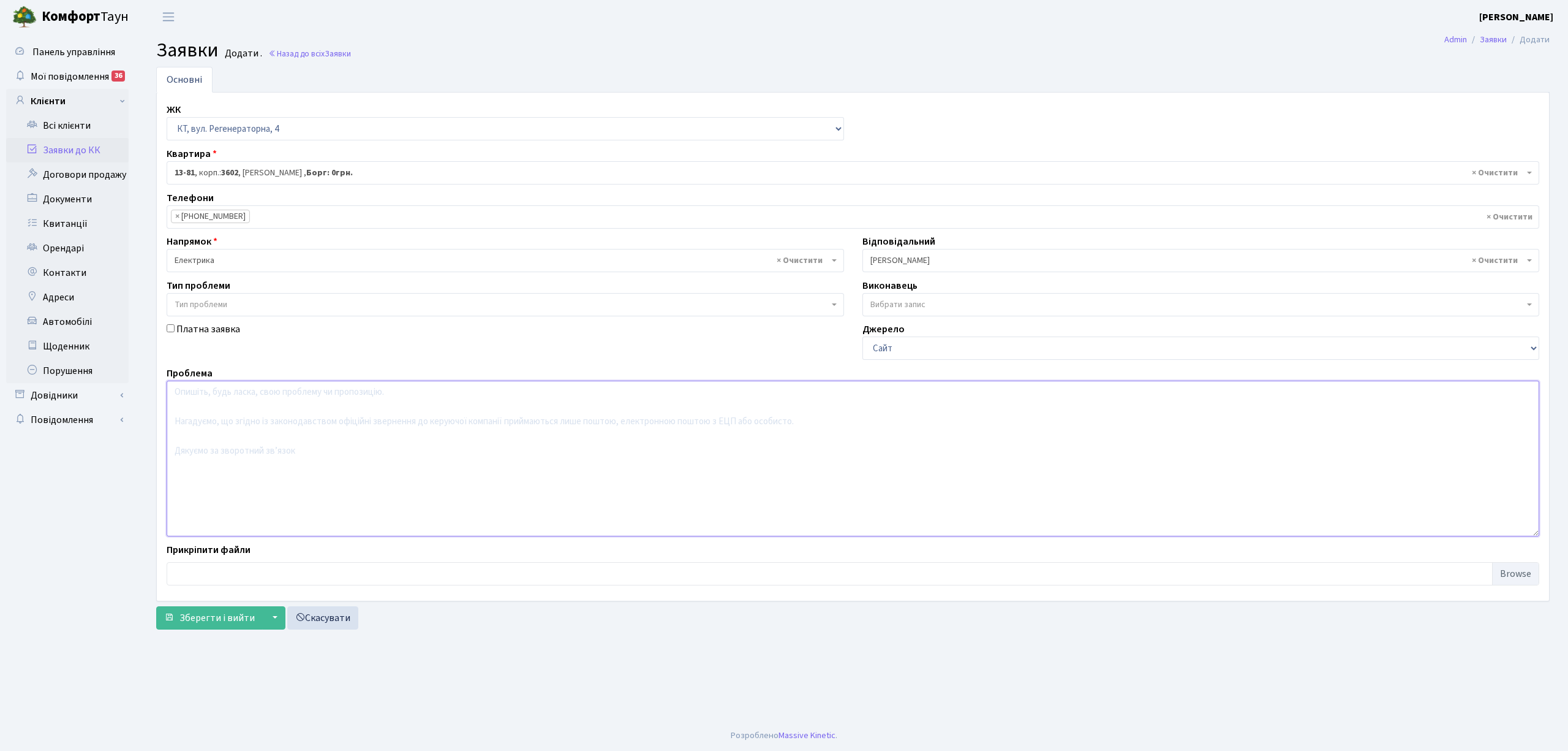
click at [224, 421] on textarea at bounding box center [854, 459] width 1373 height 156
click at [209, 397] on textarea "Вибило автомт" at bounding box center [854, 459] width 1373 height 156
click at [282, 396] on textarea "Вибило електр. автомт" at bounding box center [854, 459] width 1373 height 156
type textarea "Вибило електр. автомт на кв."
click at [202, 625] on span "Зберегти і вийти" at bounding box center [216, 617] width 75 height 14
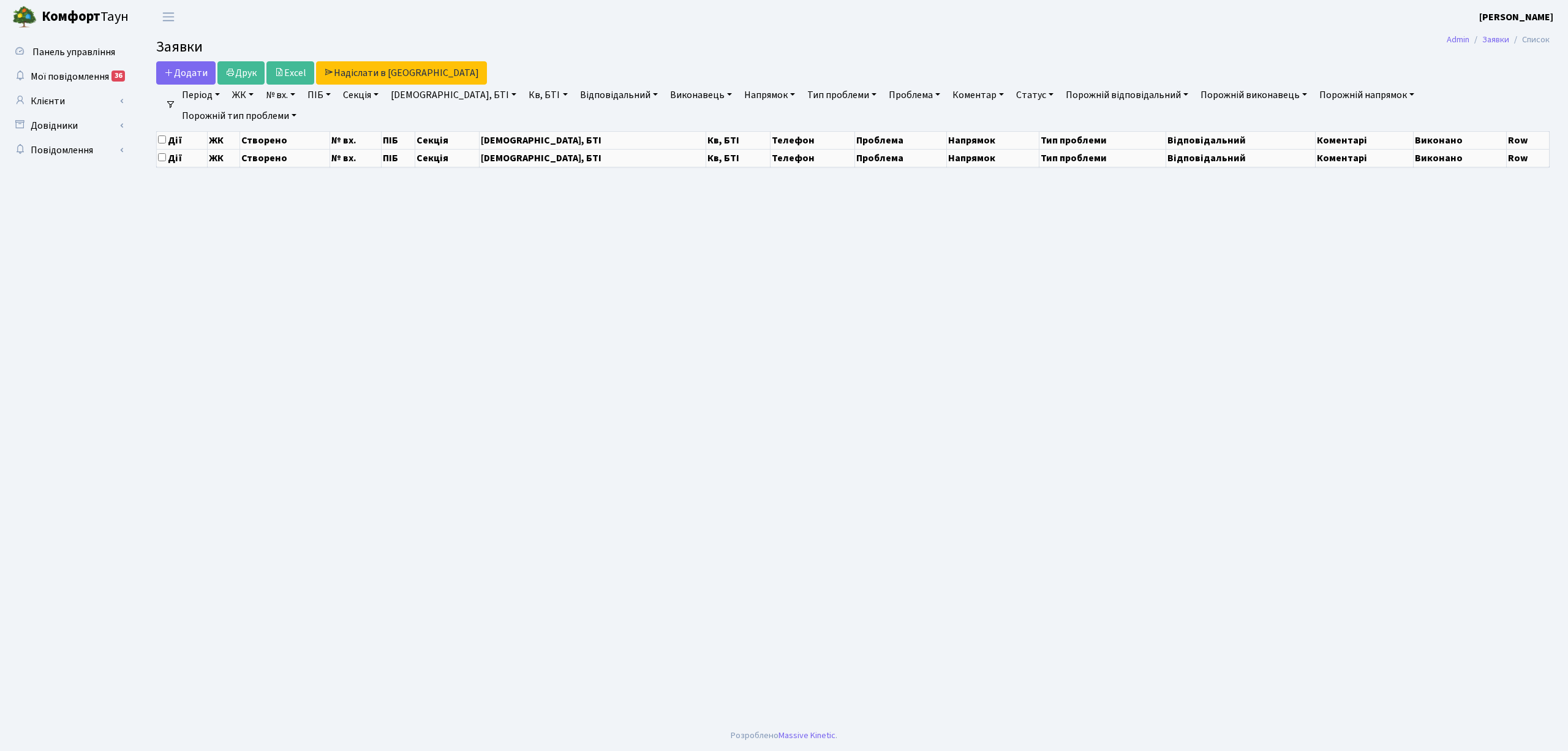
select select "25"
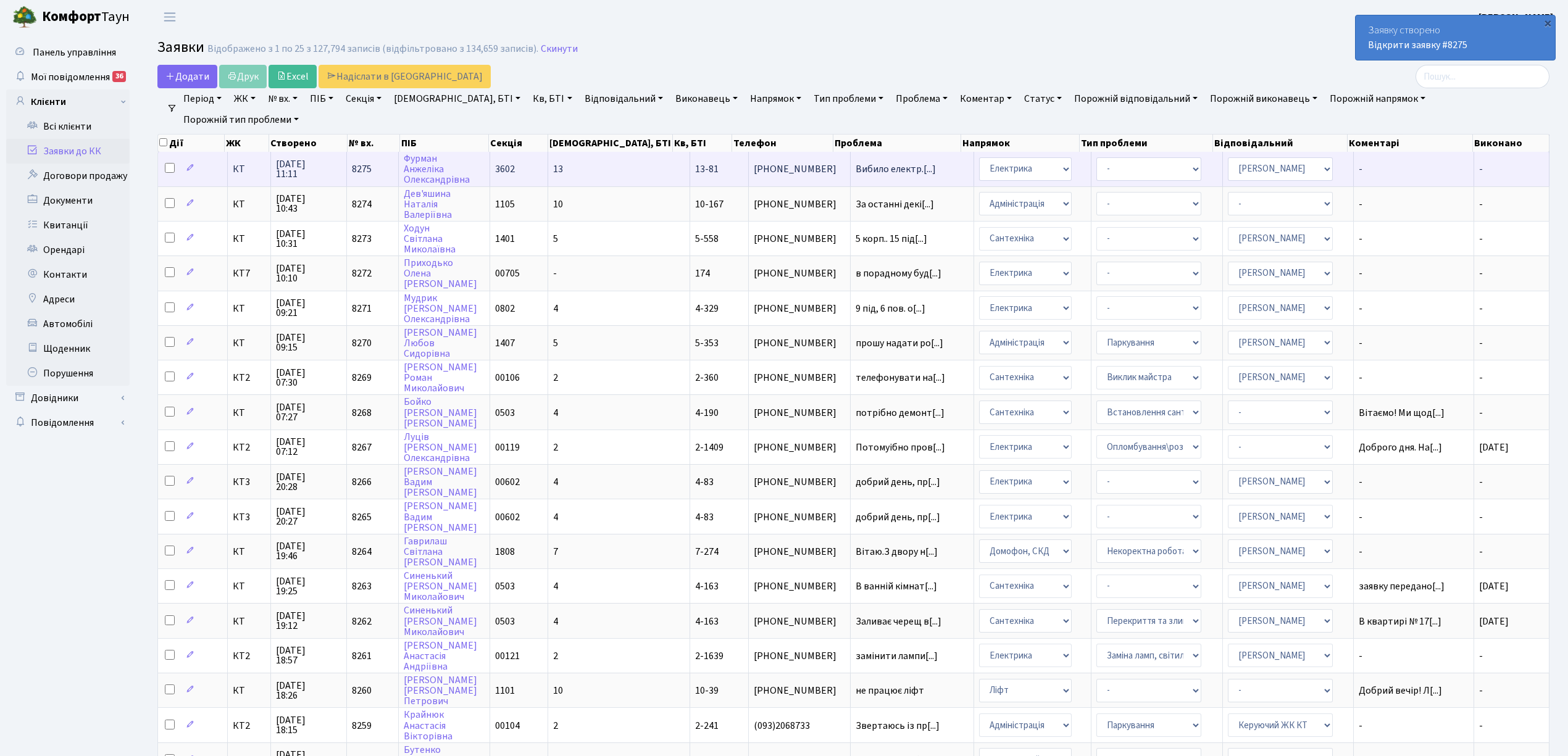
click at [606, 164] on td "13" at bounding box center [619, 168] width 142 height 34
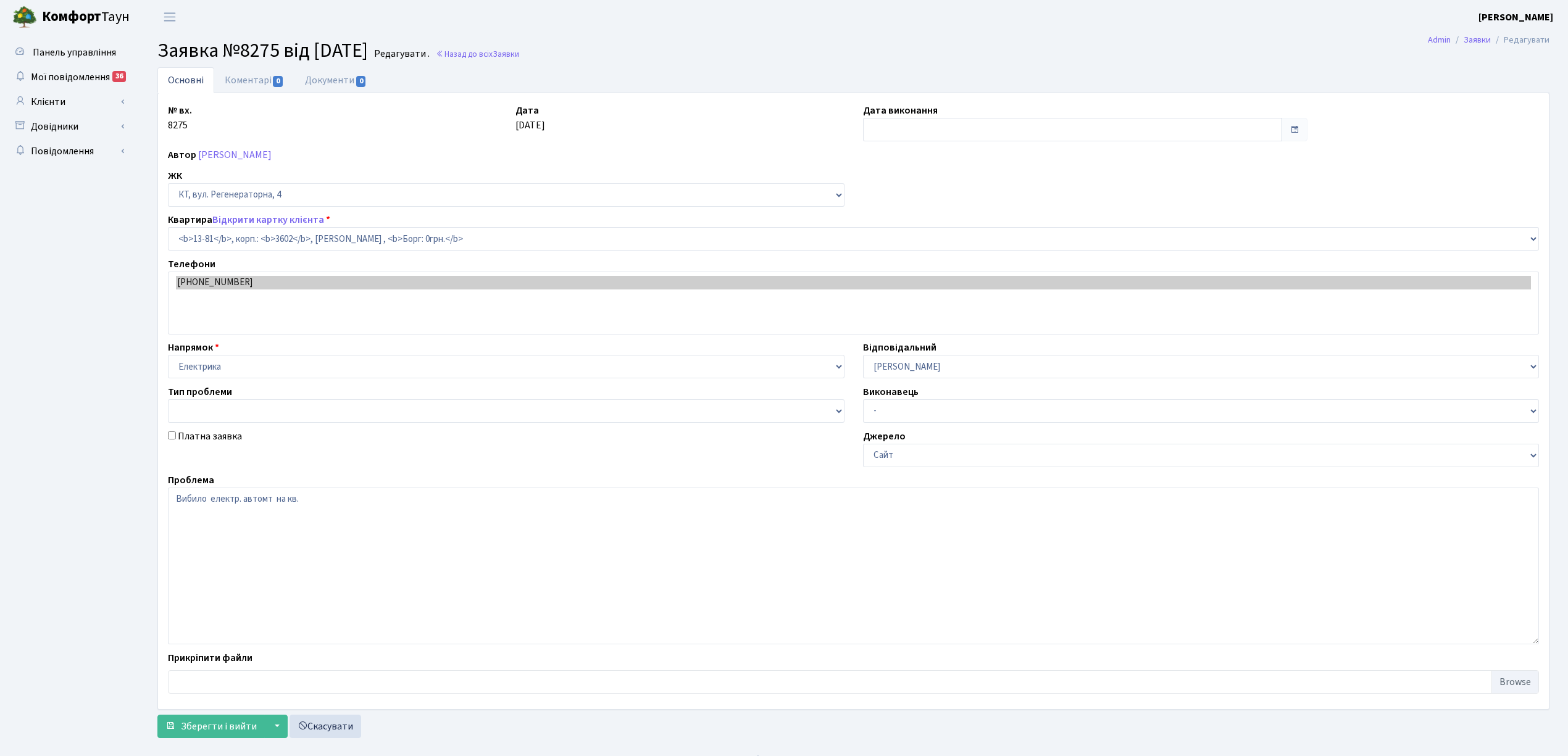
select select "7727"
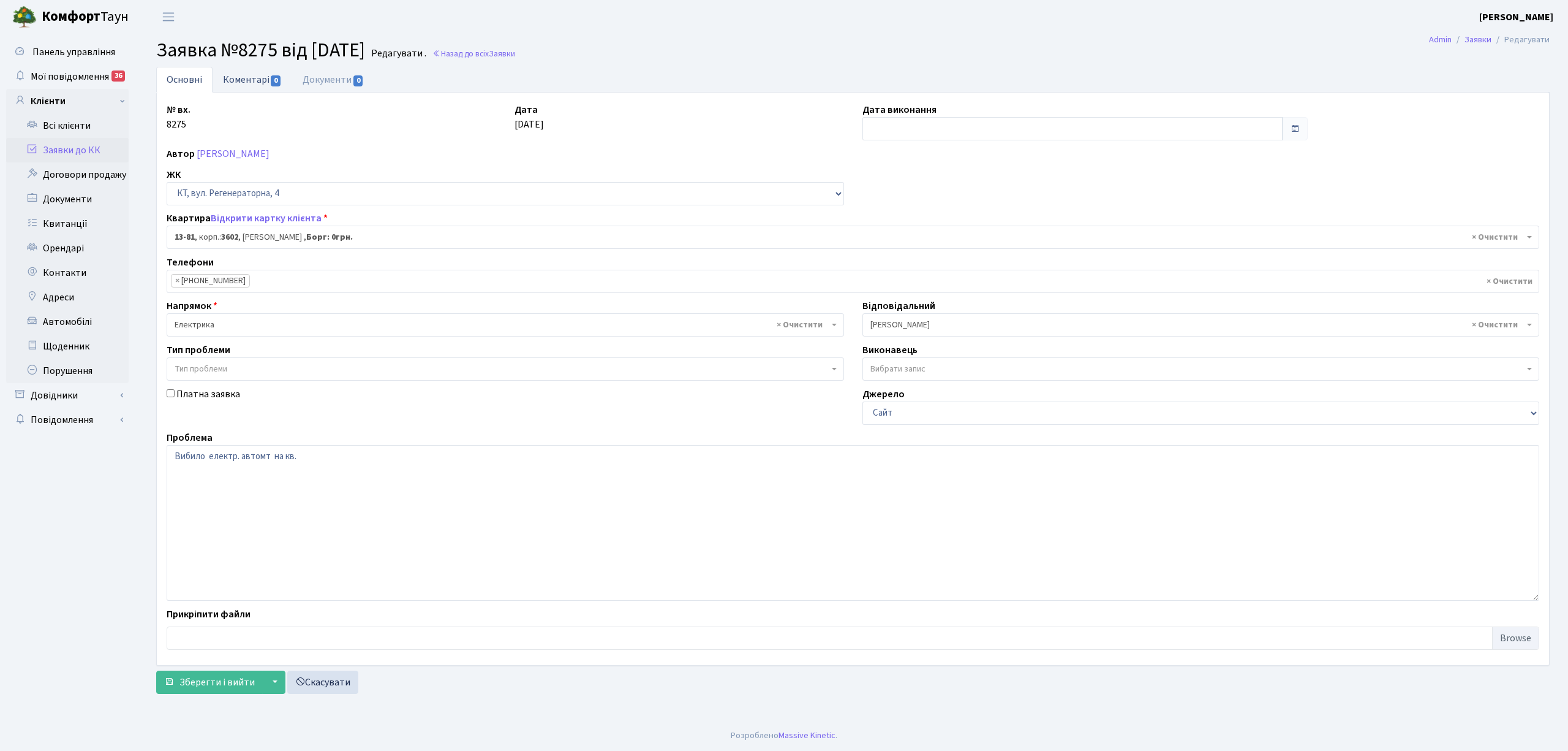
click at [237, 84] on link "Коментарі 0" at bounding box center [252, 79] width 80 height 25
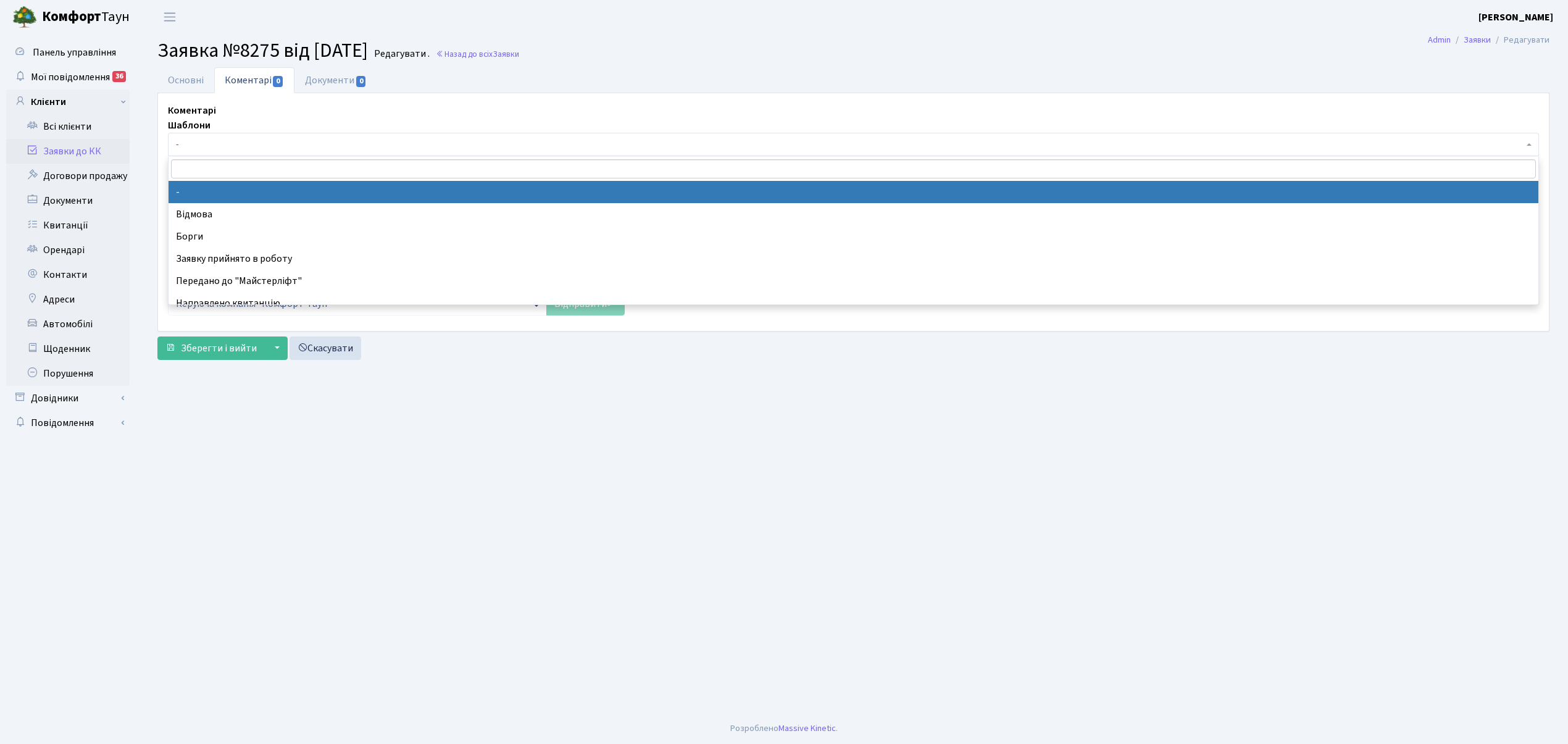
click at [236, 144] on span "-" at bounding box center [849, 144] width 1347 height 12
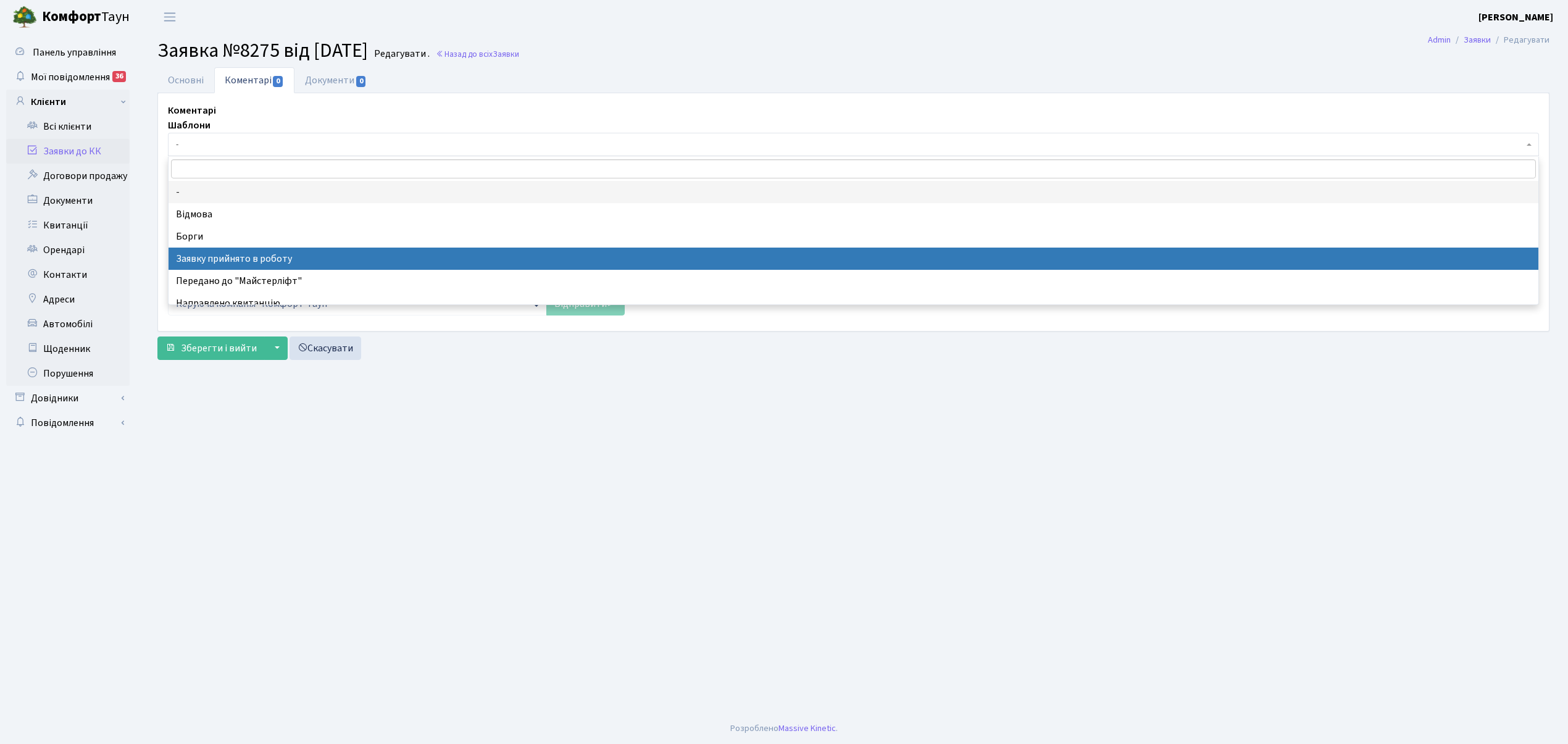
select select "7"
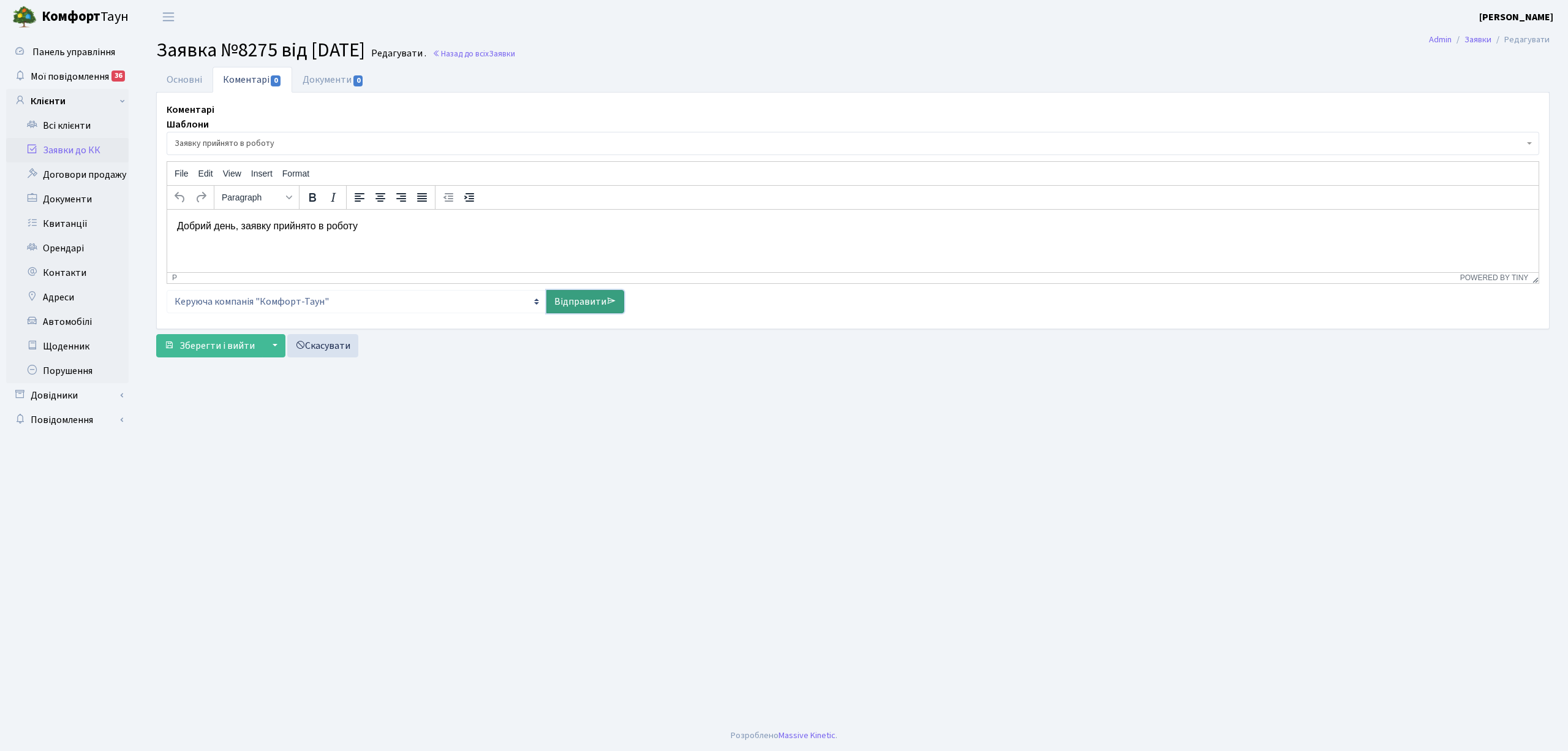
click at [573, 303] on link "Відправити" at bounding box center [585, 301] width 78 height 23
select select
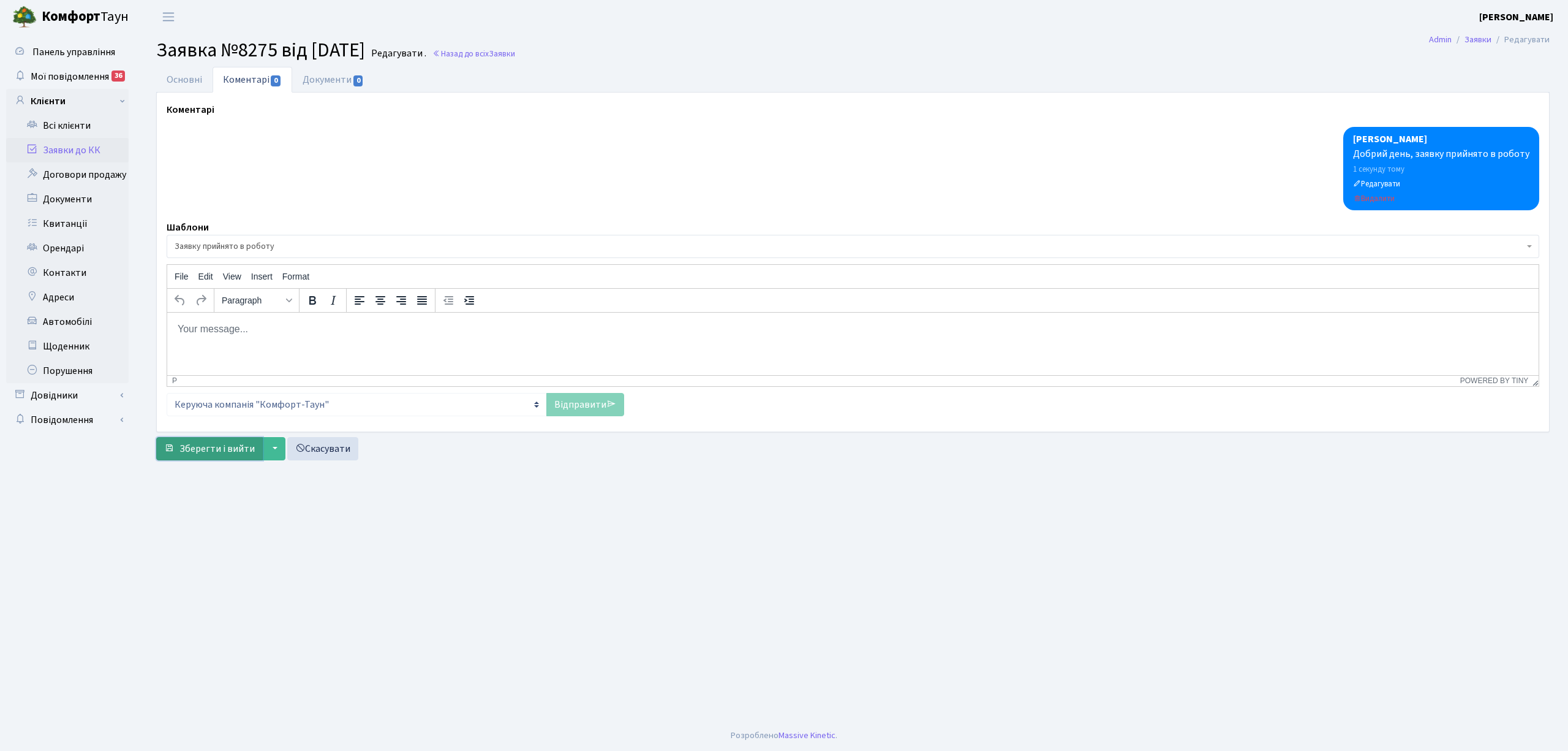
click at [232, 454] on span "Зберегти і вийти" at bounding box center [216, 448] width 75 height 14
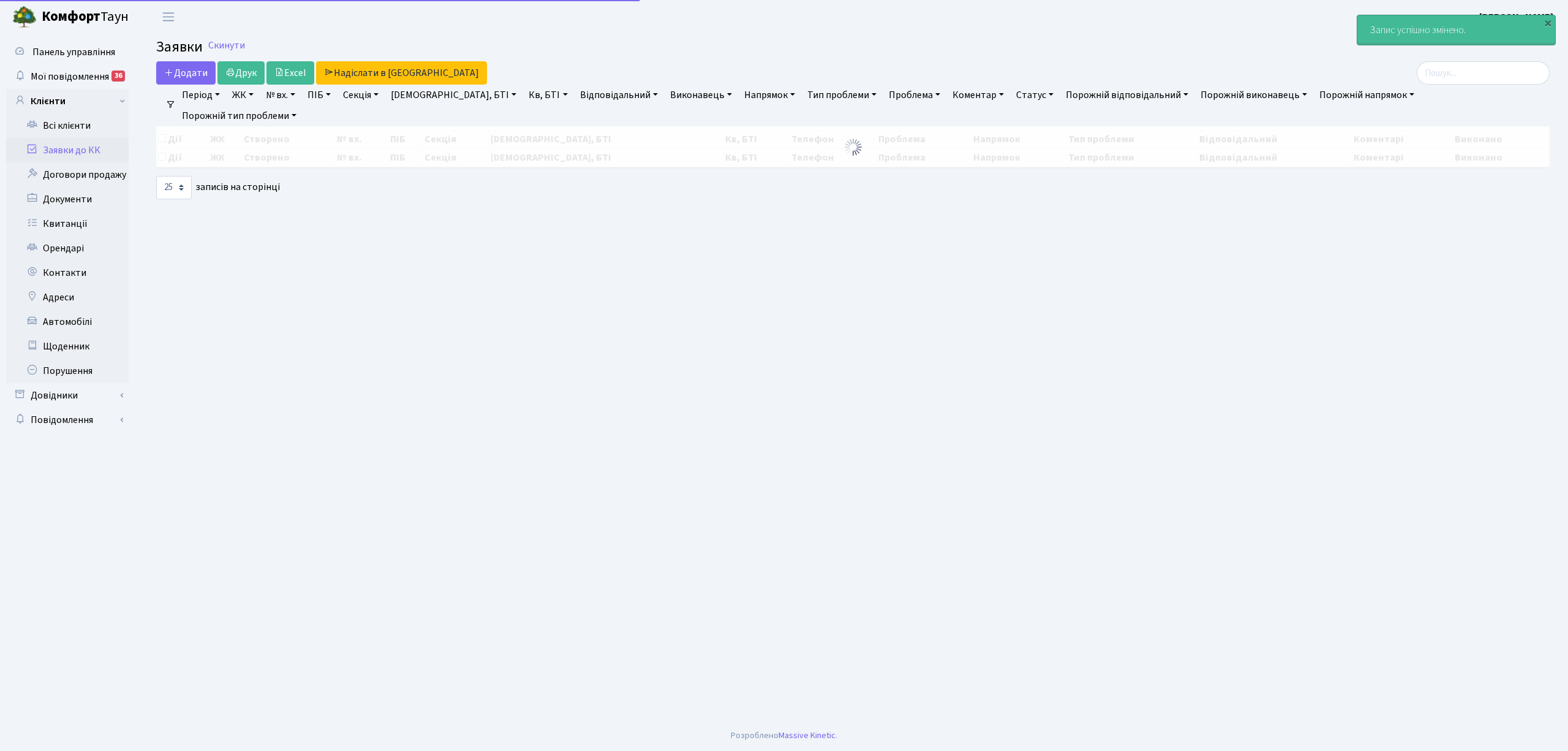
select select "25"
